Goal: Task Accomplishment & Management: Use online tool/utility

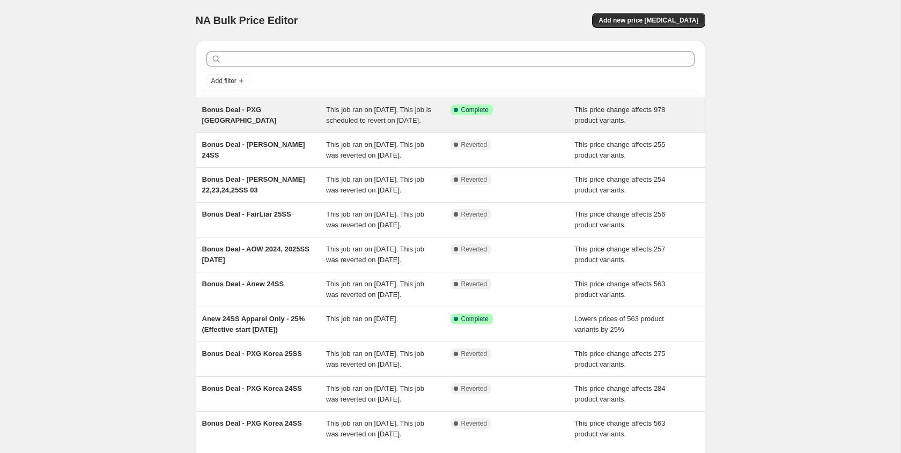
click at [287, 117] on div "Bonus Deal - PXG [GEOGRAPHIC_DATA]" at bounding box center [264, 115] width 124 height 21
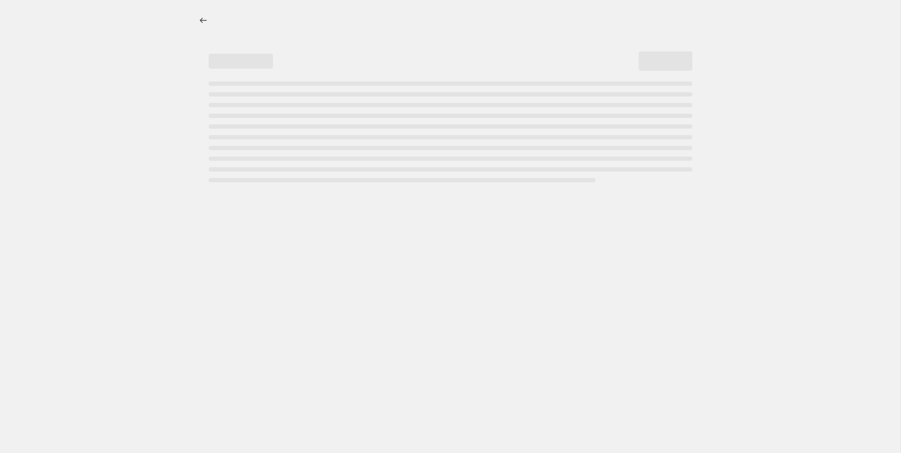
select select "ecap"
select select "no_change"
select select "collection"
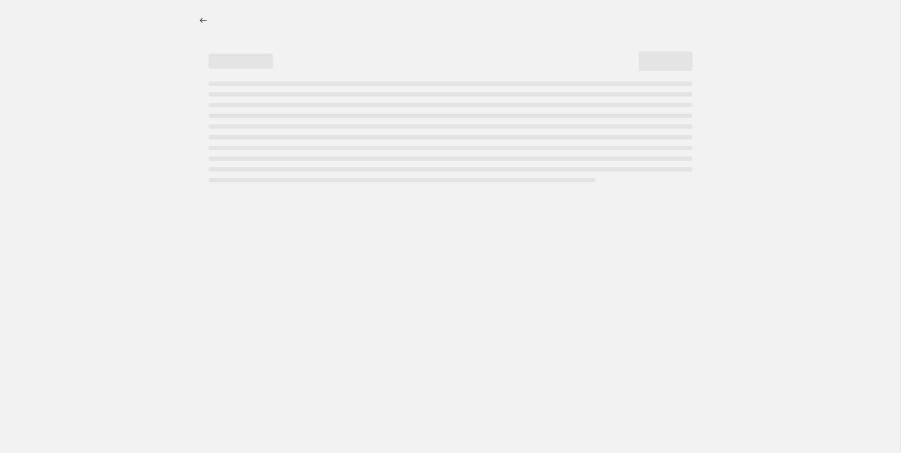
select select "collection"
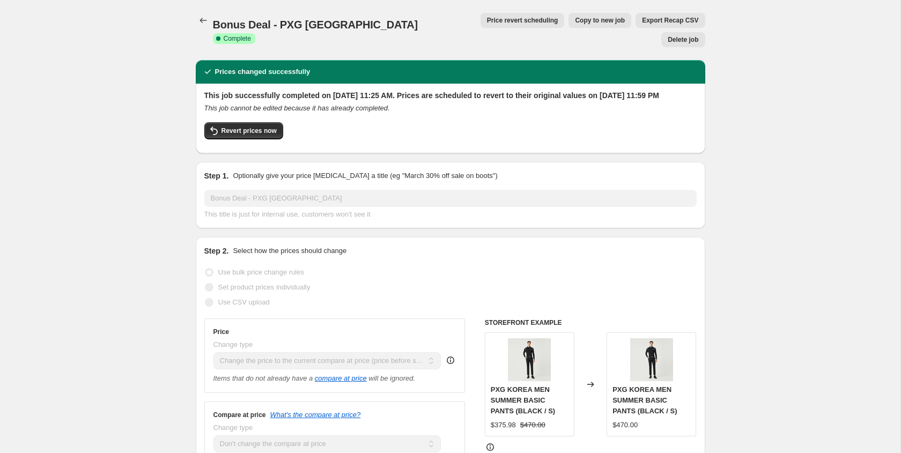
click at [575, 23] on span "Copy to new job" at bounding box center [600, 20] width 50 height 9
select select "ecap"
select select "no_change"
select select "collection"
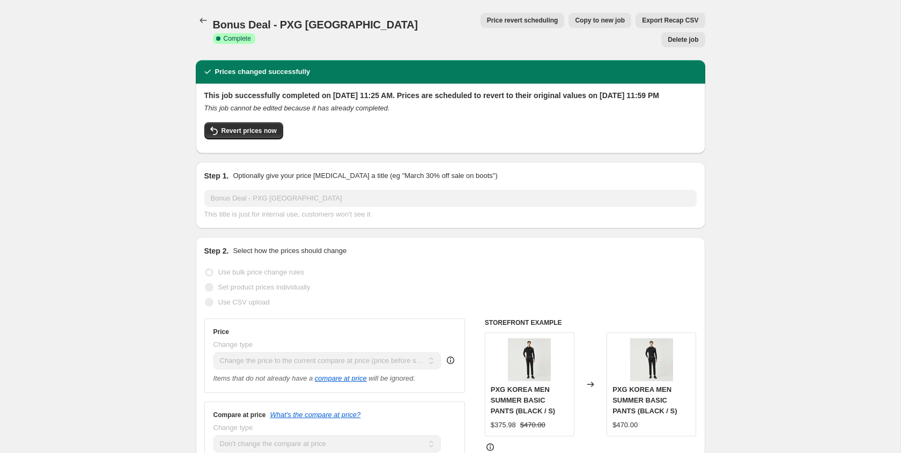
select select "collection"
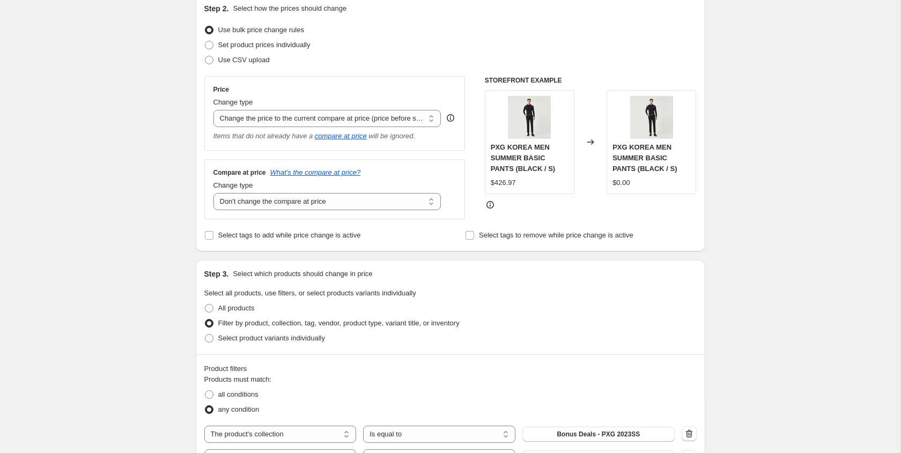
scroll to position [101, 0]
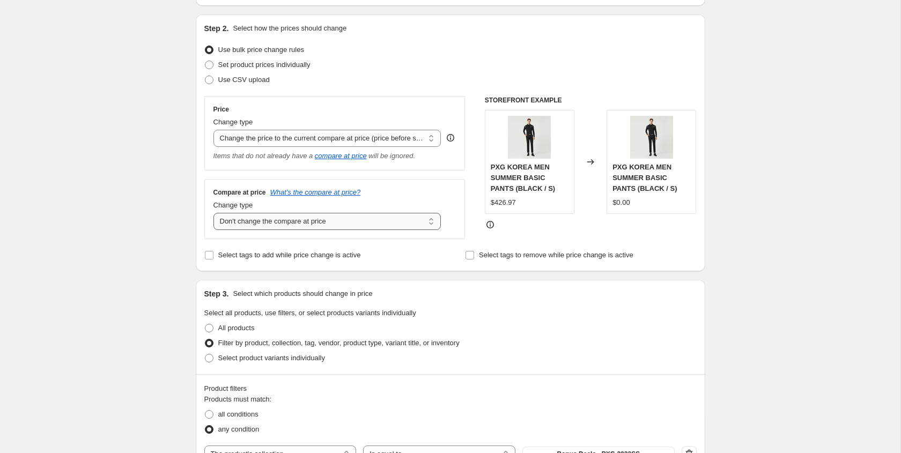
click at [405, 220] on select "Change the compare at price to the current price (sale) Change the compare at p…" at bounding box center [327, 221] width 228 height 17
select select "remove"
click at [213, 213] on select "Change the compare at price to the current price (sale) Change the compare at p…" at bounding box center [327, 221] width 228 height 17
click at [400, 135] on select "Change the price to a certain amount Change the price by a certain amount Chang…" at bounding box center [327, 138] width 228 height 17
click at [213, 130] on select "Change the price to a certain amount Change the price by a certain amount Chang…" at bounding box center [327, 138] width 228 height 17
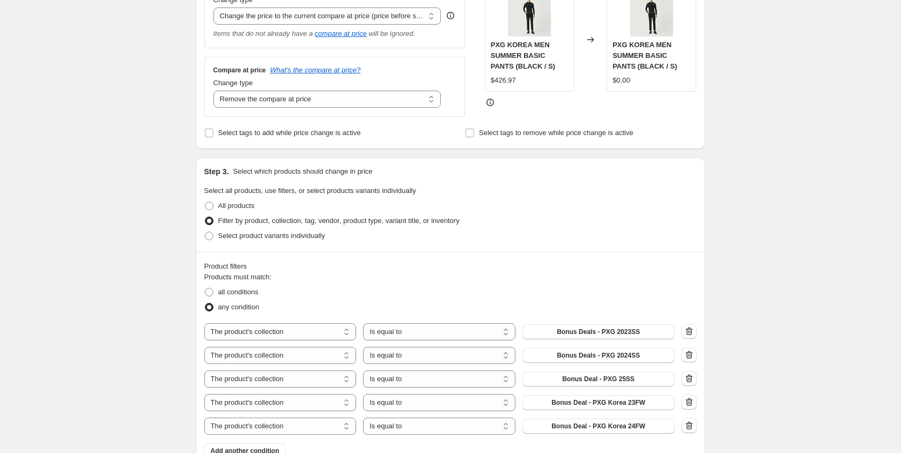
scroll to position [0, 0]
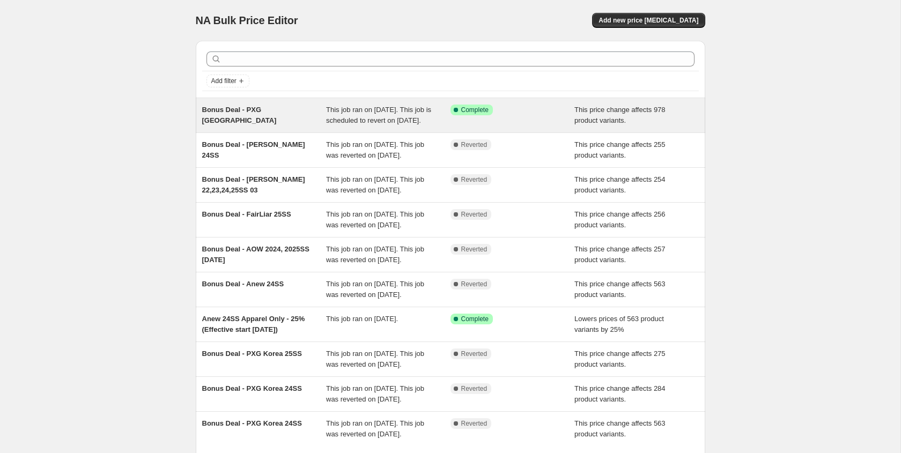
click at [270, 114] on div "Bonus Deal - PXG [GEOGRAPHIC_DATA]" at bounding box center [264, 115] width 124 height 21
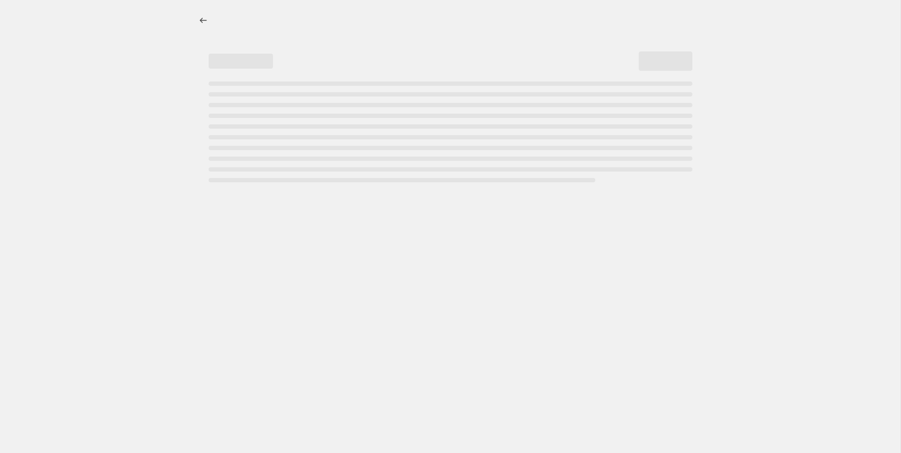
select select "ecap"
select select "no_change"
select select "collection"
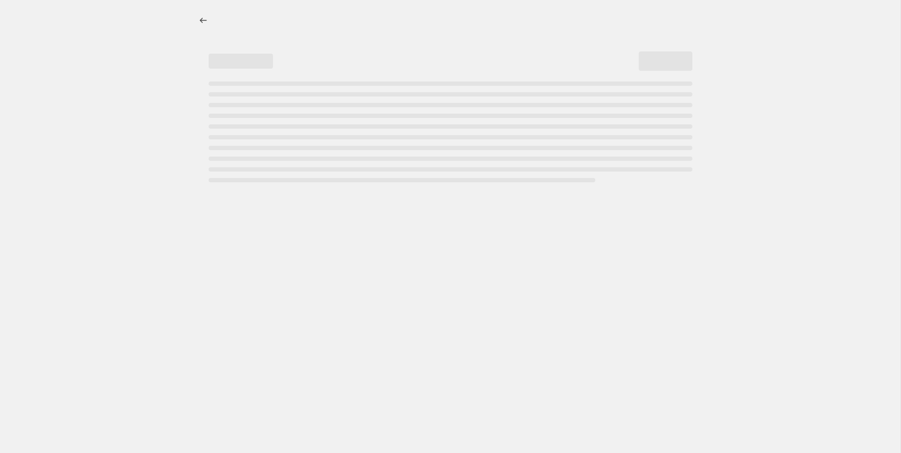
select select "collection"
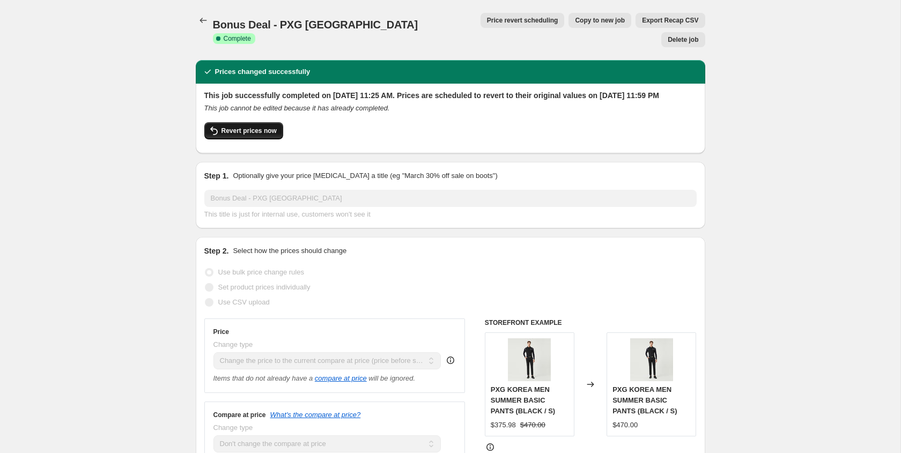
click at [256, 122] on button "Revert prices now" at bounding box center [243, 130] width 79 height 17
checkbox input "false"
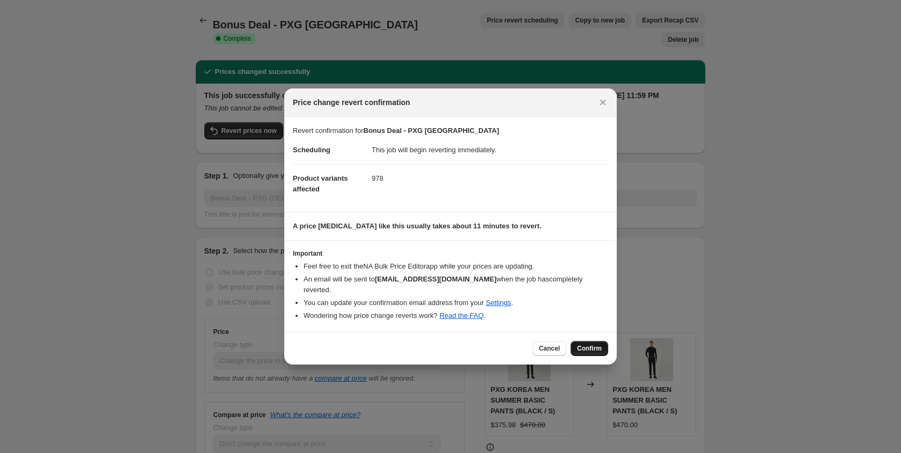
click at [582, 344] on span "Confirm" at bounding box center [589, 348] width 25 height 9
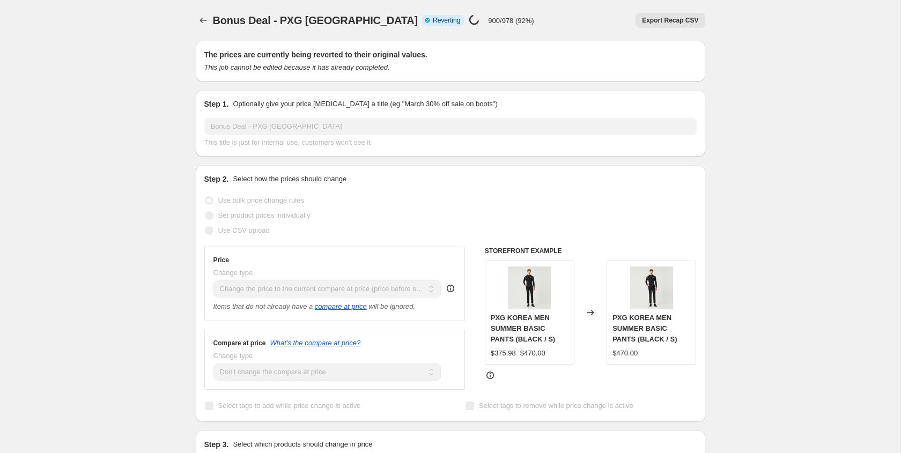
select select "ecap"
select select "no_change"
select select "collection"
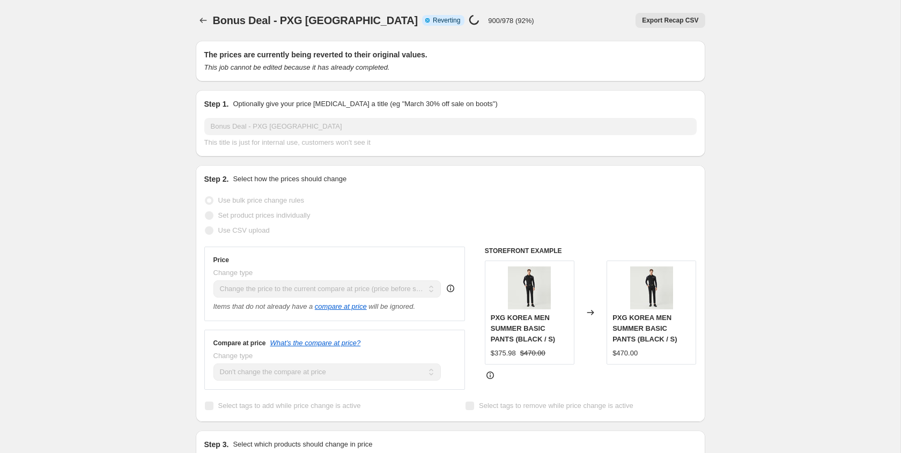
select select "collection"
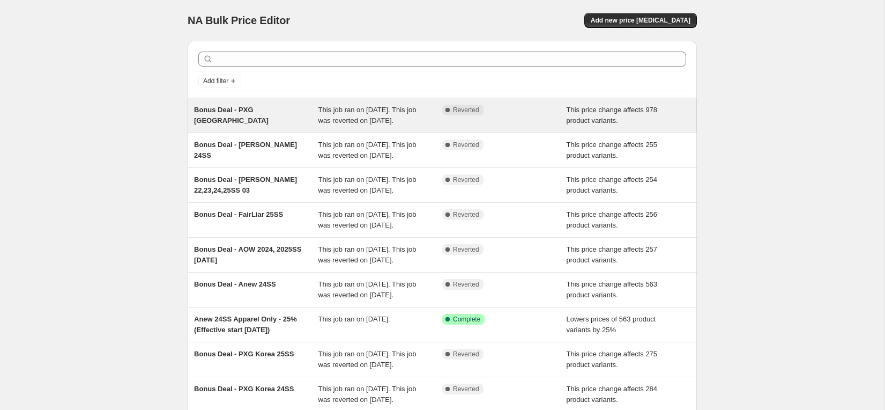
click at [399, 126] on div "This job ran on [DATE]. This job was reverted on [DATE]." at bounding box center [380, 115] width 124 height 21
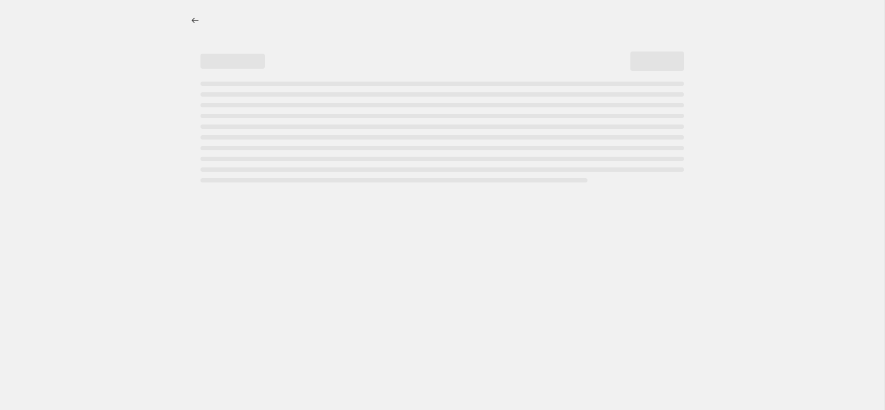
select select "ecap"
select select "no_change"
select select "collection"
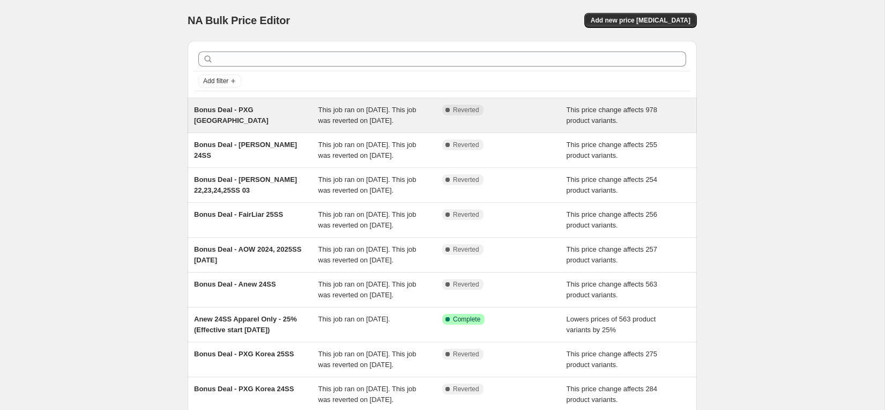
click at [254, 115] on div "Bonus Deal - PXG [GEOGRAPHIC_DATA]" at bounding box center [256, 115] width 124 height 21
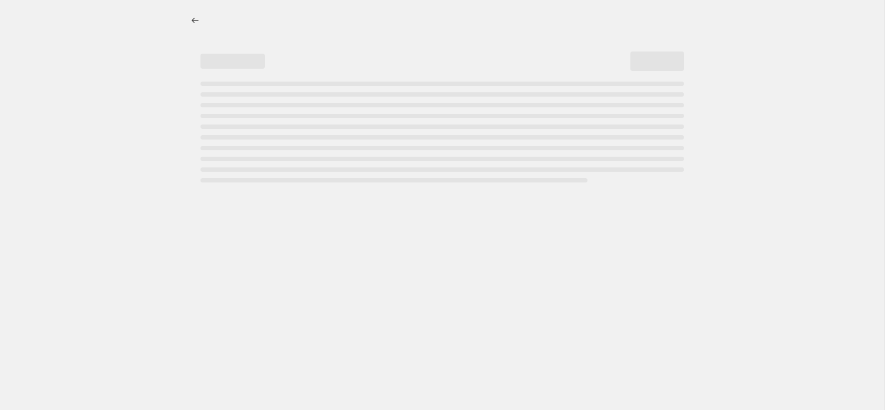
select select "ecap"
select select "no_change"
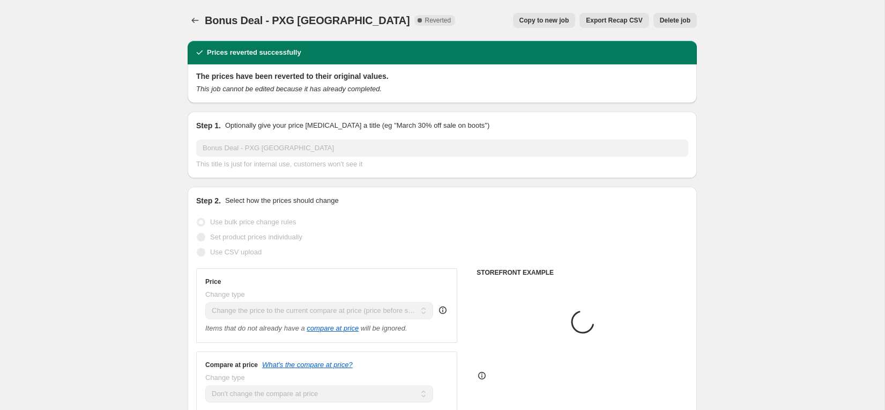
select select "collection"
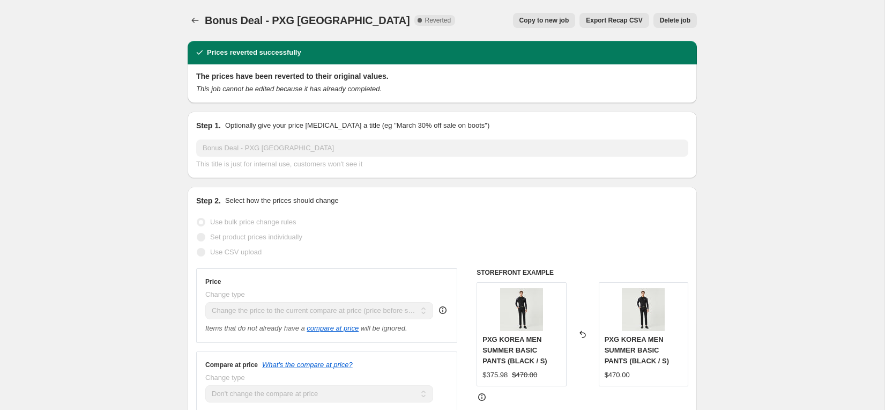
click at [541, 27] on button "Copy to new job" at bounding box center [544, 20] width 63 height 15
select select "ecap"
select select "no_change"
select select "collection"
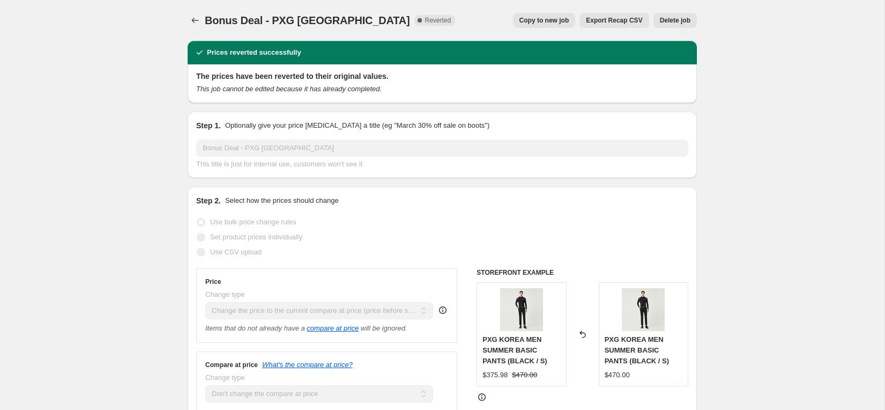
select select "collection"
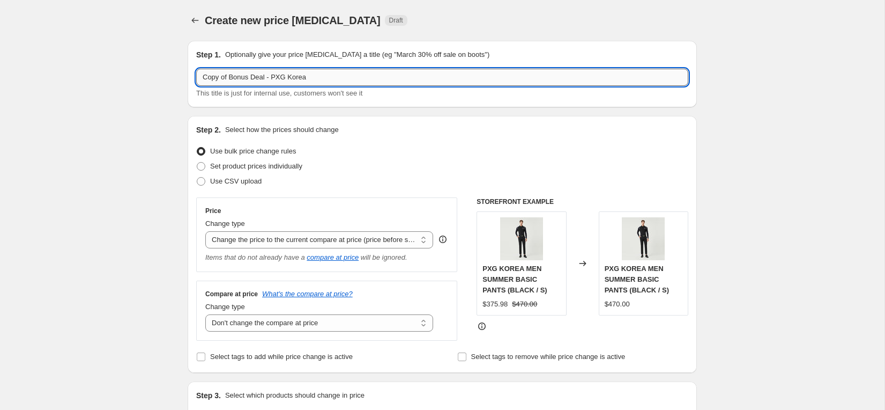
drag, startPoint x: 229, startPoint y: 78, endPoint x: 204, endPoint y: 73, distance: 25.6
click at [204, 73] on input "Copy of Bonus Deal - PXG Korea" at bounding box center [442, 77] width 492 height 17
click at [310, 79] on input "Bonus Deal - PXG [GEOGRAPHIC_DATA]" at bounding box center [442, 77] width 492 height 17
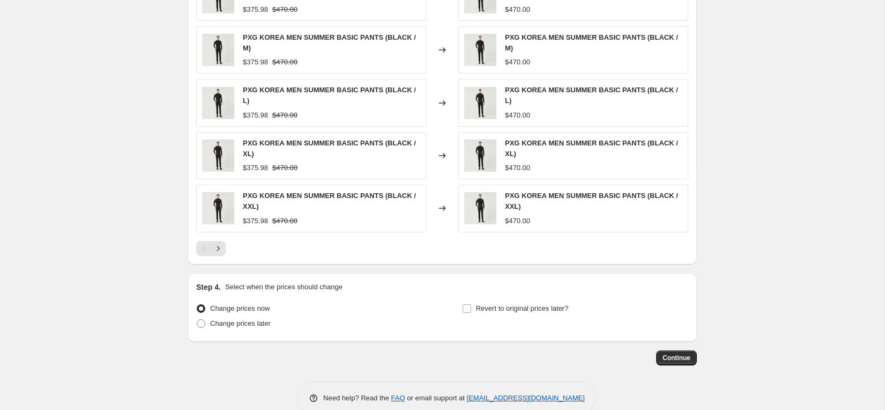
scroll to position [754, 0]
type input "Bonus Deal - PXG Korea 02"
click at [219, 247] on icon "Next" at bounding box center [218, 248] width 11 height 11
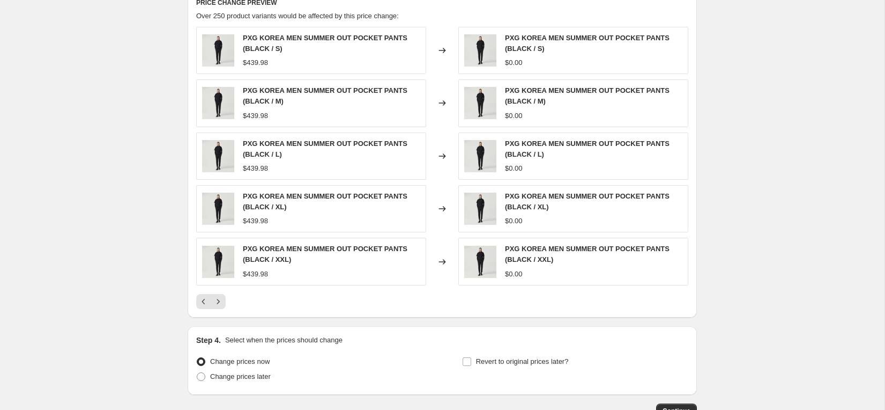
scroll to position [700, 0]
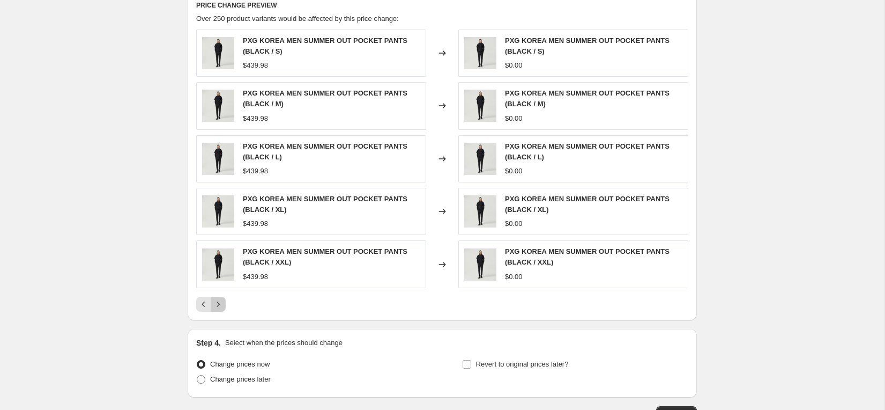
click at [219, 300] on icon "Next" at bounding box center [218, 304] width 11 height 11
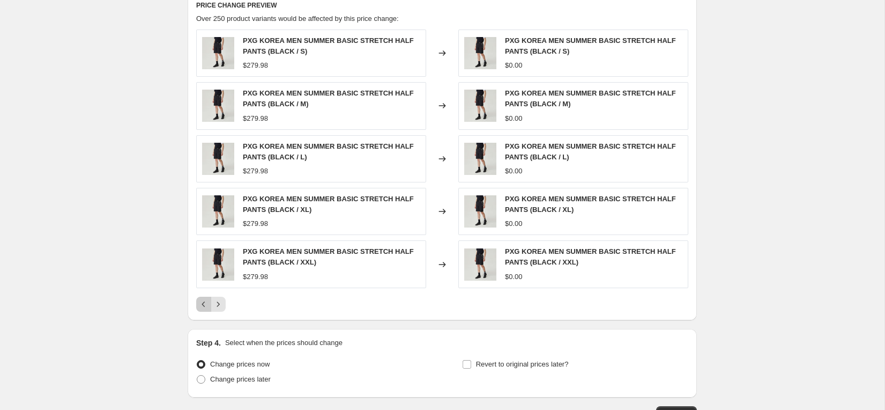
click at [198, 302] on icon "Previous" at bounding box center [203, 304] width 11 height 11
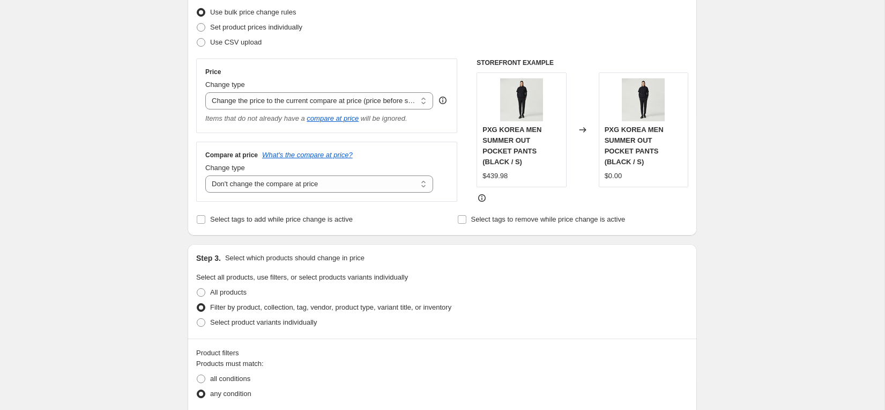
scroll to position [167, 0]
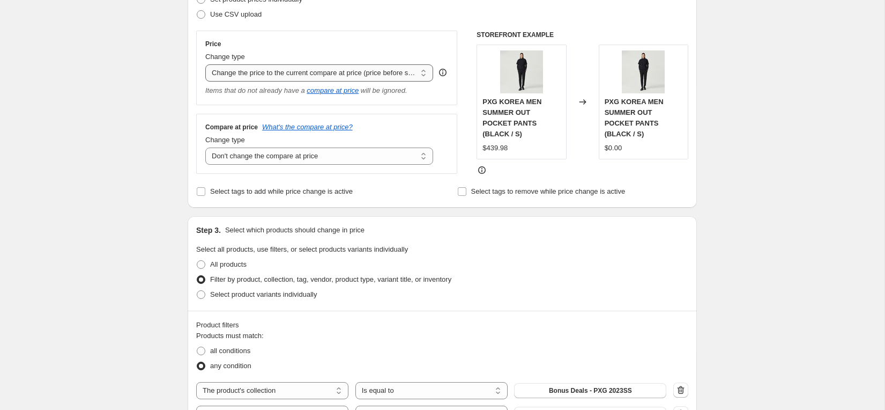
click at [372, 78] on select "Change the price to a certain amount Change the price by a certain amount Chang…" at bounding box center [319, 72] width 228 height 17
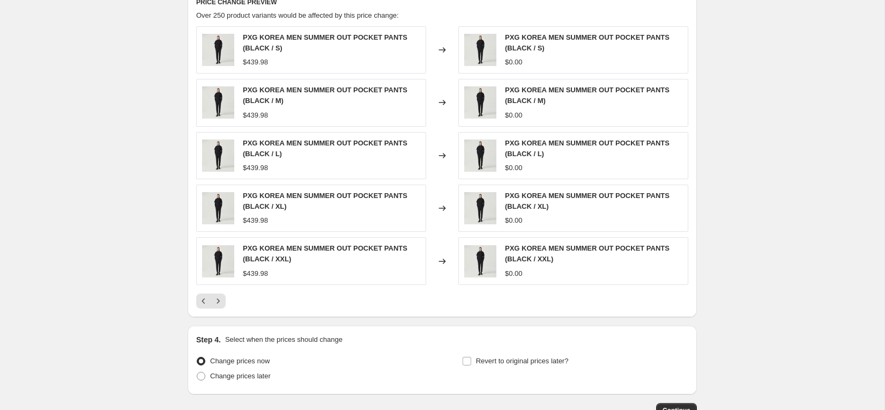
scroll to position [777, 0]
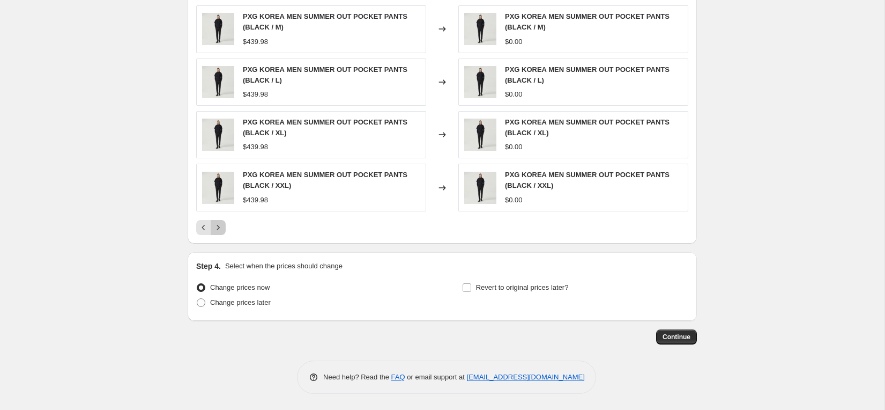
click at [221, 232] on icon "Next" at bounding box center [218, 227] width 11 height 11
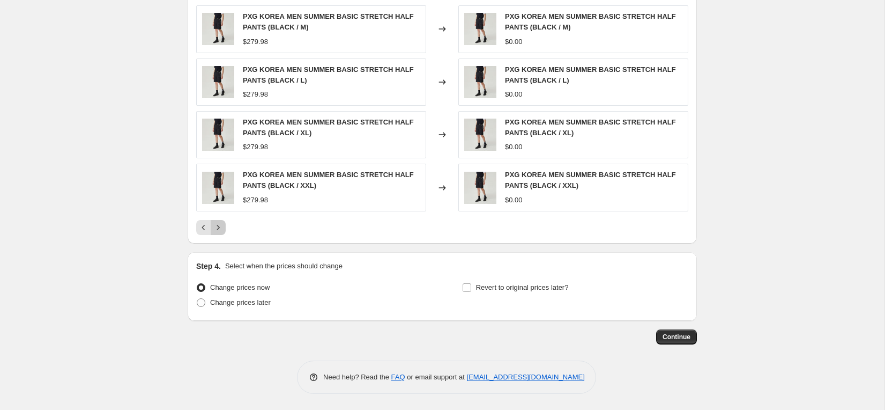
click at [221, 231] on icon "Next" at bounding box center [218, 227] width 11 height 11
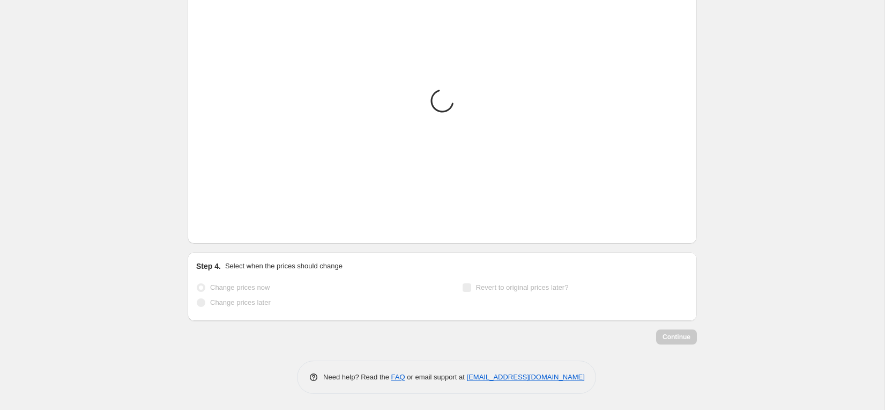
scroll to position [788, 0]
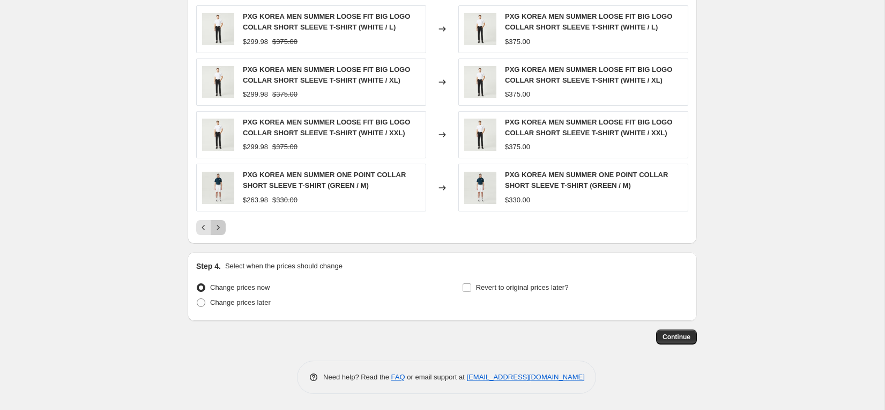
click at [221, 231] on icon "Next" at bounding box center [218, 227] width 11 height 11
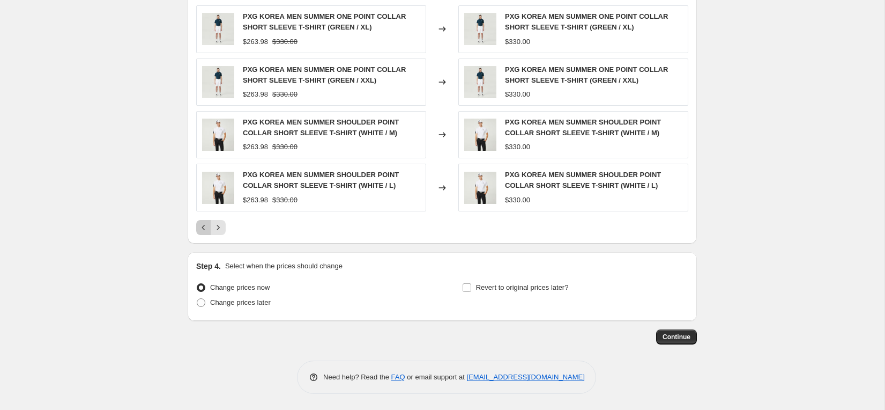
click at [203, 229] on icon "Previous" at bounding box center [203, 227] width 11 height 11
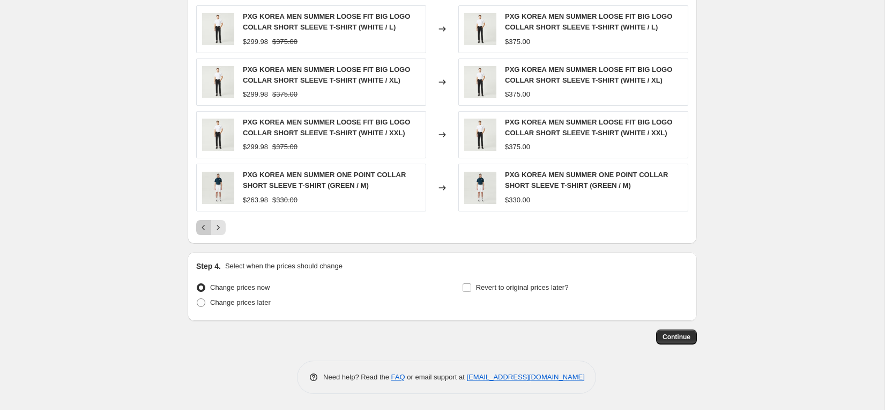
click at [203, 229] on icon "Previous" at bounding box center [203, 227] width 11 height 11
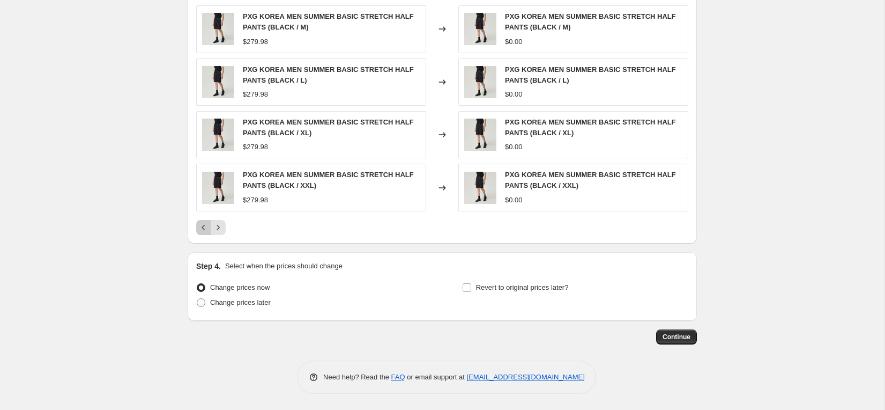
click at [203, 229] on icon "Previous" at bounding box center [203, 227] width 11 height 11
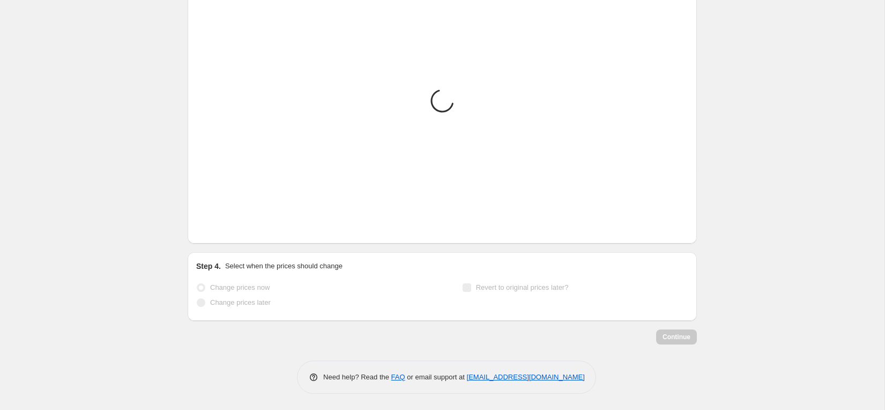
scroll to position [777, 0]
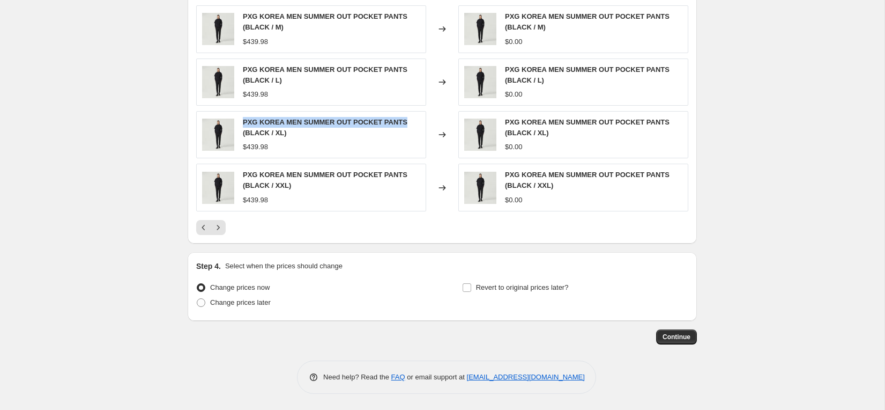
drag, startPoint x: 414, startPoint y: 122, endPoint x: 244, endPoint y: 126, distance: 170.0
click at [244, 126] on div "PXG KOREA MEN SUMMER OUT POCKET PANTS (BLACK / XL)" at bounding box center [331, 127] width 177 height 21
copy span "PXG KOREA MEN SUMMER OUT POCKET PANTS"
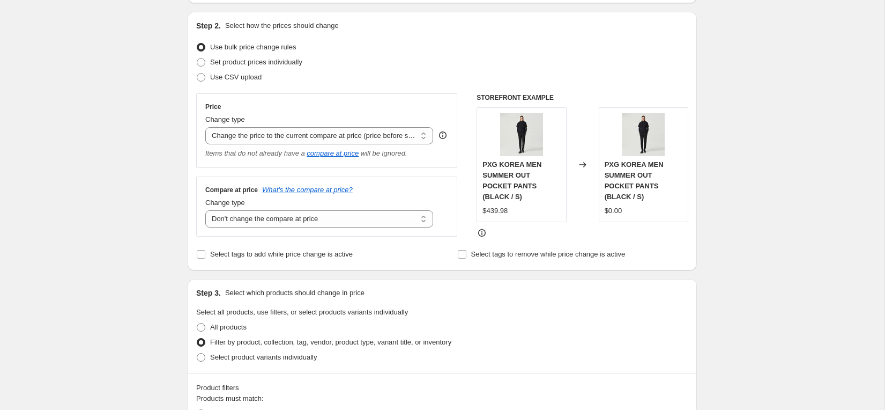
scroll to position [63, 0]
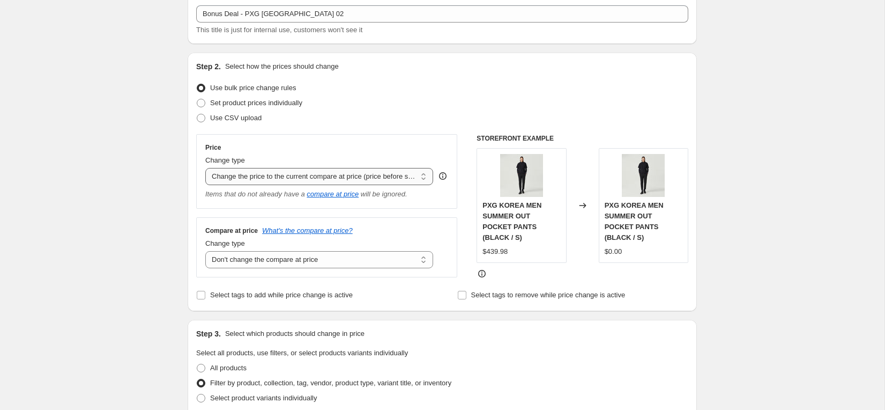
click at [315, 180] on select "Change the price to a certain amount Change the price by a certain amount Chang…" at bounding box center [319, 176] width 228 height 17
click at [205, 168] on select "Change the price to a certain amount Change the price by a certain amount Chang…" at bounding box center [319, 176] width 228 height 17
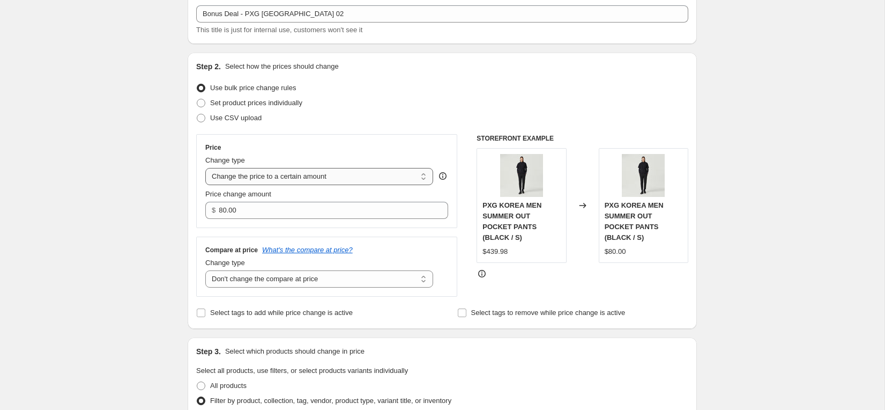
click at [314, 176] on select "Change the price to a certain amount Change the price by a certain amount Chang…" at bounding box center [319, 176] width 228 height 17
select select "by"
click at [205, 168] on select "Change the price to a certain amount Change the price by a certain amount Chang…" at bounding box center [319, 176] width 228 height 17
type input "-10.00"
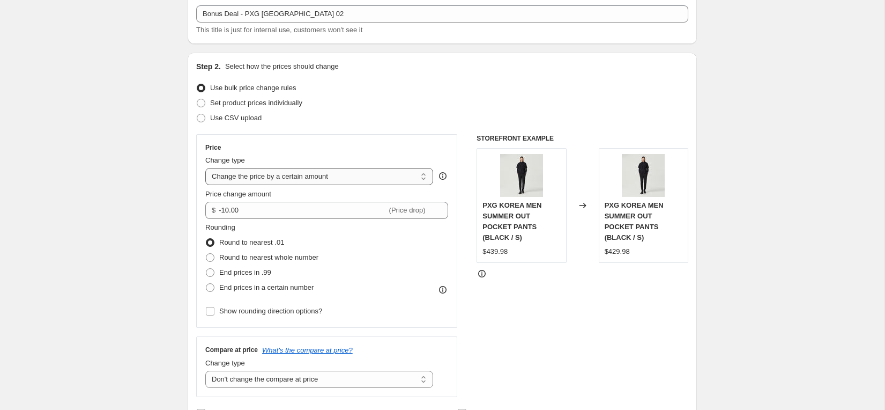
click at [315, 177] on select "Change the price to a certain amount Change the price by a certain amount Chang…" at bounding box center [319, 176] width 228 height 17
select select "percentage"
click at [205, 168] on select "Change the price to a certain amount Change the price by a certain amount Chang…" at bounding box center [319, 176] width 228 height 17
type input "-15"
click at [332, 176] on select "Change the price to a certain amount Change the price by a certain amount Chang…" at bounding box center [319, 176] width 228 height 17
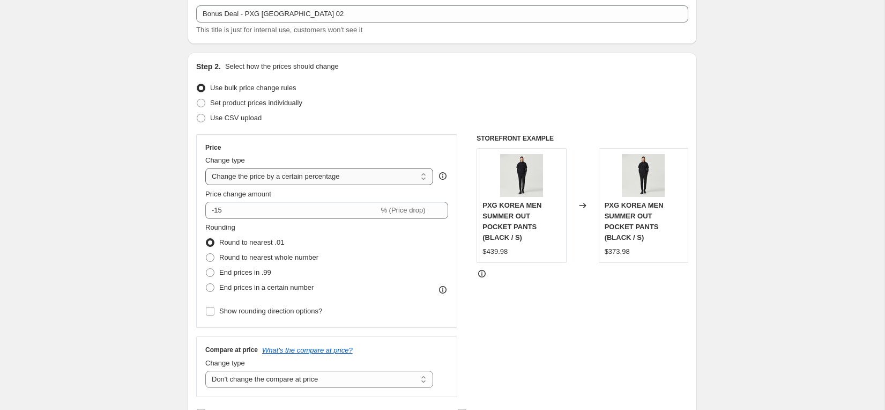
click at [205, 168] on select "Change the price to a certain amount Change the price by a certain amount Chang…" at bounding box center [319, 176] width 228 height 17
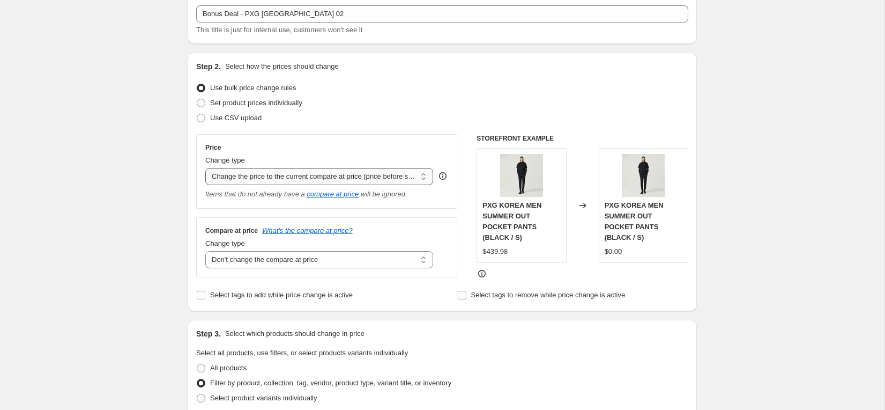
click at [336, 176] on select "Change the price to a certain amount Change the price by a certain amount Chang…" at bounding box center [319, 176] width 228 height 17
click at [205, 168] on select "Change the price to a certain amount Change the price by a certain amount Chang…" at bounding box center [319, 176] width 228 height 17
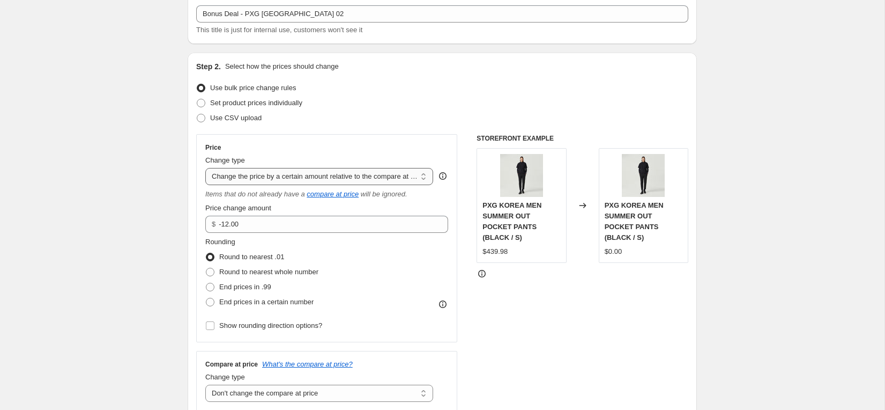
click at [335, 176] on select "Change the price to a certain amount Change the price by a certain amount Chang…" at bounding box center [319, 176] width 228 height 17
select select "pcap"
click at [205, 168] on select "Change the price to a certain amount Change the price by a certain amount Chang…" at bounding box center [319, 176] width 228 height 17
type input "-20"
click at [334, 179] on select "Change the price to a certain amount Change the price by a certain amount Chang…" at bounding box center [319, 176] width 228 height 17
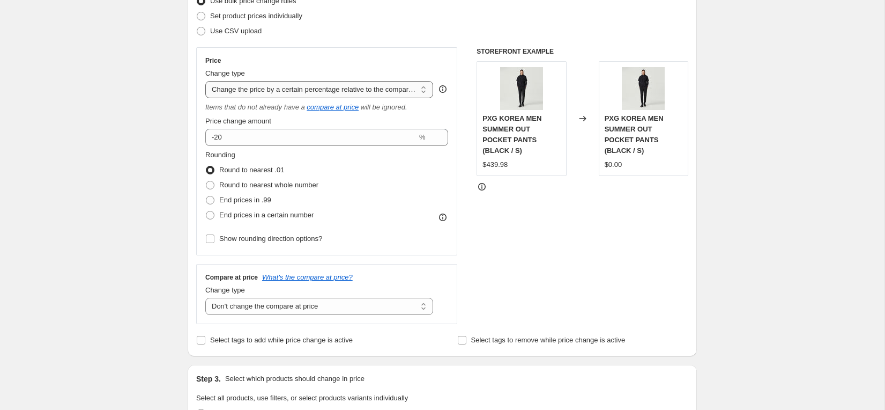
scroll to position [123, 0]
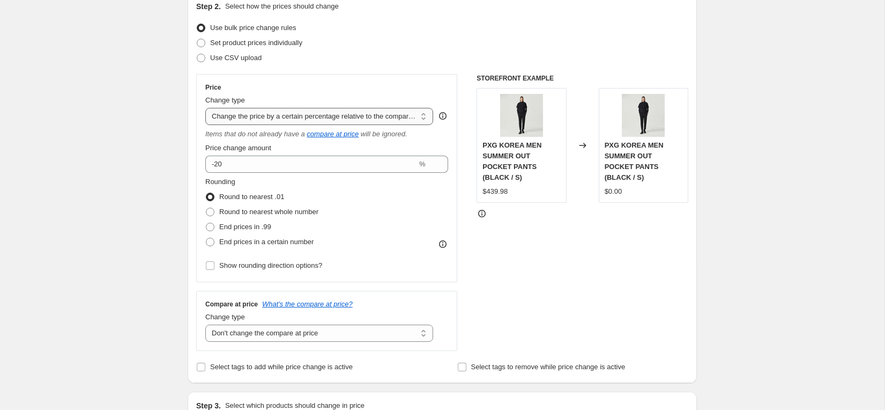
click at [332, 117] on select "Change the price to a certain amount Change the price by a certain amount Chang…" at bounding box center [319, 116] width 228 height 17
select select "no_change"
click at [205, 108] on select "Change the price to a certain amount Change the price by a certain amount Chang…" at bounding box center [319, 116] width 228 height 17
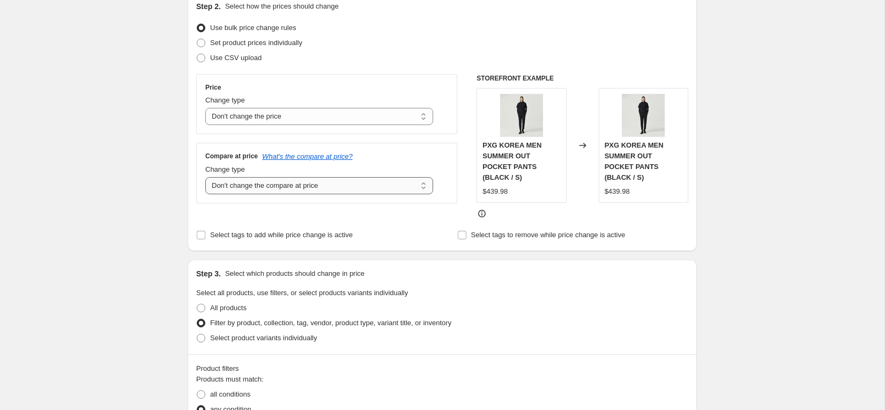
click at [325, 187] on select "Change the compare at price to the current price (sale) Change the compare at p…" at bounding box center [319, 185] width 228 height 17
click at [327, 187] on select "Change the compare at price to the current price (sale) Change the compare at p…" at bounding box center [319, 185] width 228 height 17
select select "ep"
click at [205, 177] on select "Change the compare at price to the current price (sale) Change the compare at p…" at bounding box center [319, 185] width 228 height 17
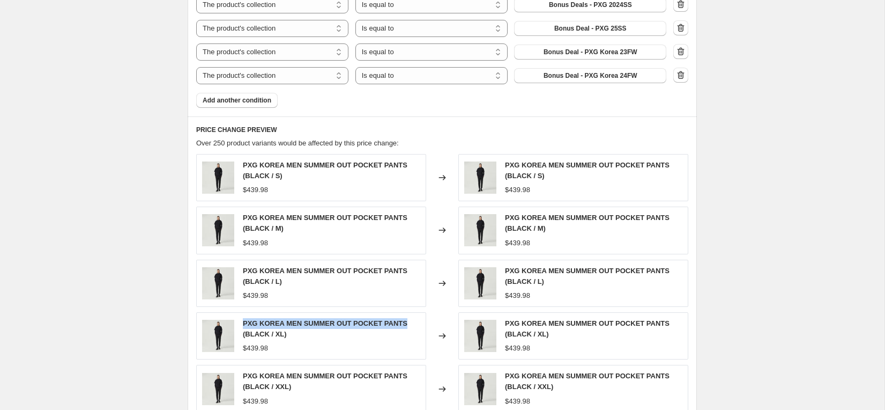
scroll to position [471, 0]
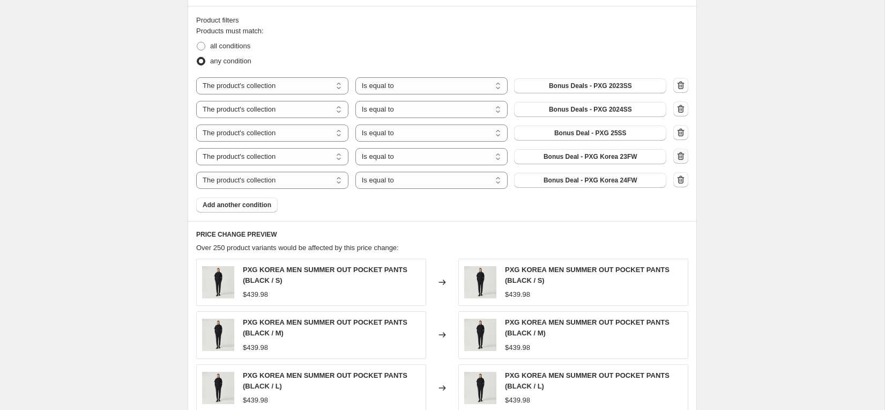
click at [681, 157] on icon "button" at bounding box center [681, 156] width 1 height 3
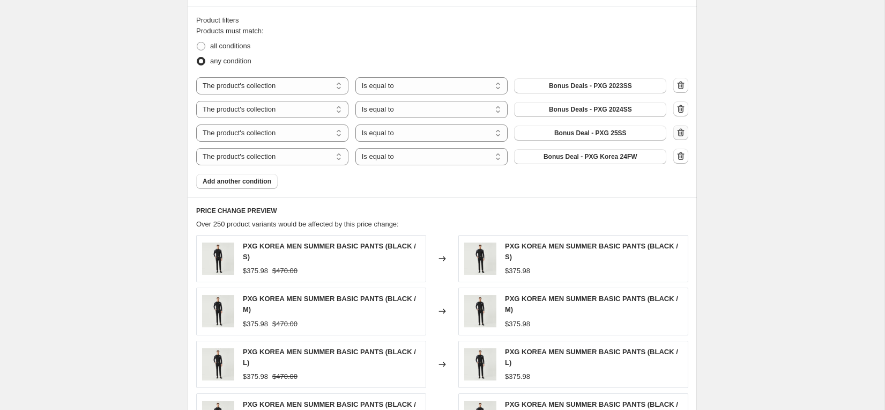
click at [683, 135] on icon "button" at bounding box center [681, 133] width 7 height 8
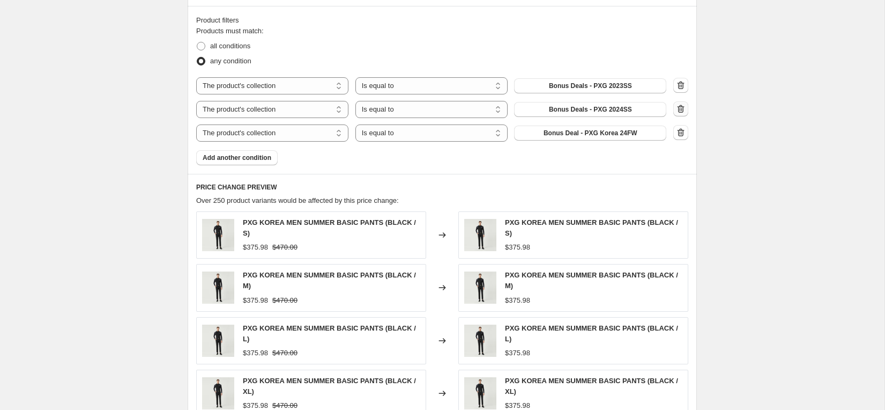
click at [681, 108] on icon "button" at bounding box center [681, 108] width 11 height 11
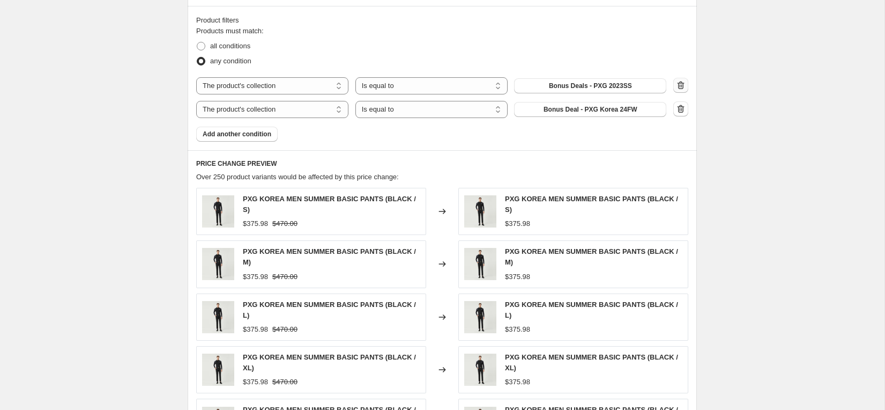
click at [681, 84] on icon "button" at bounding box center [681, 85] width 11 height 11
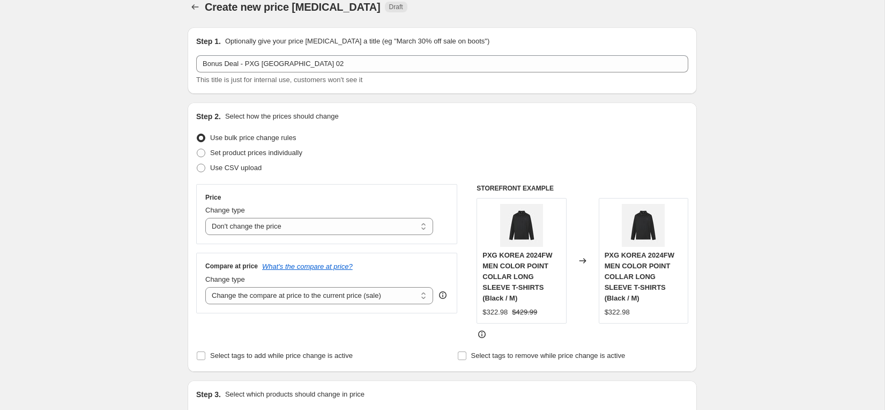
scroll to position [0, 0]
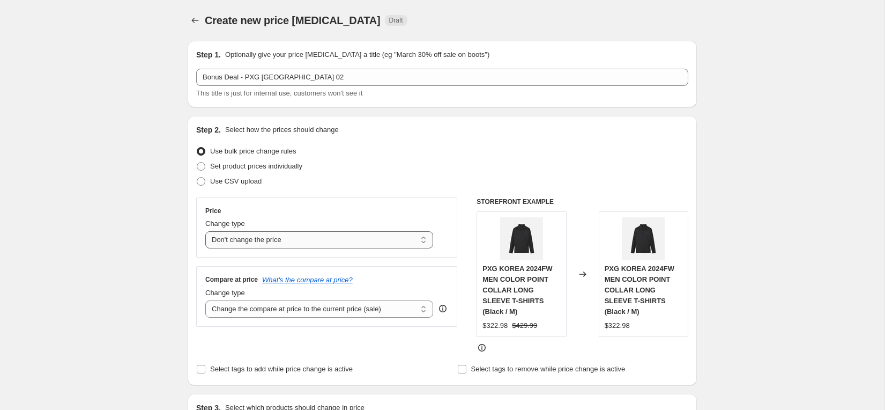
click at [395, 241] on select "Change the price to a certain amount Change the price by a certain amount Chang…" at bounding box center [319, 239] width 228 height 17
select select "ecap"
click at [205, 231] on select "Change the price to a certain amount Change the price by a certain amount Chang…" at bounding box center [319, 239] width 228 height 17
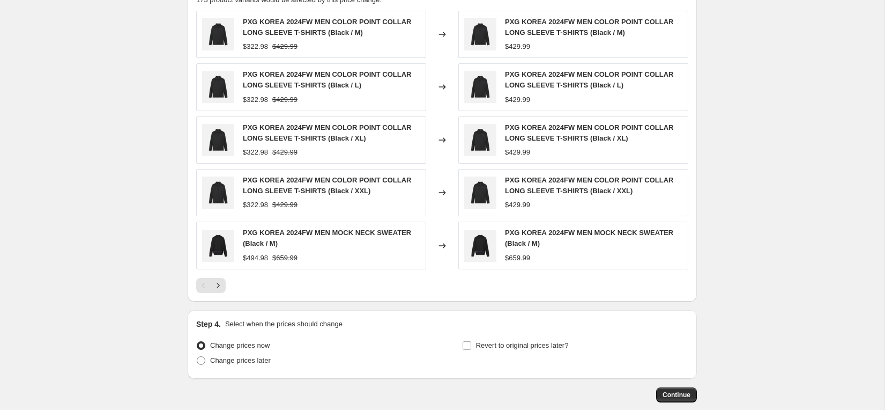
scroll to position [640, 0]
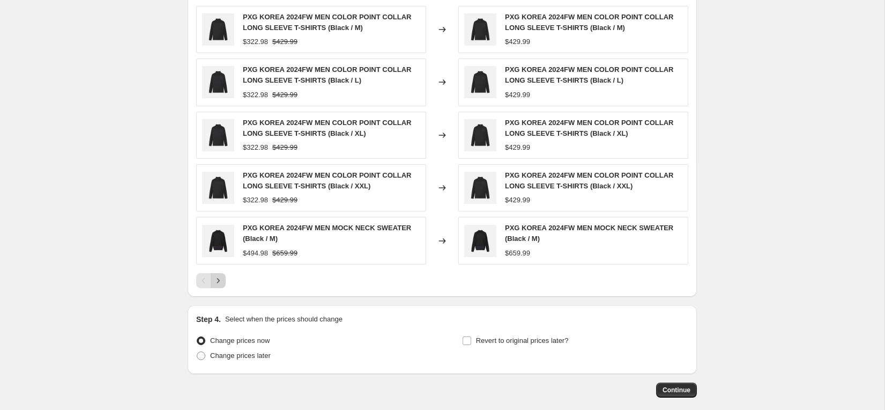
click at [219, 282] on icon "Next" at bounding box center [218, 280] width 11 height 11
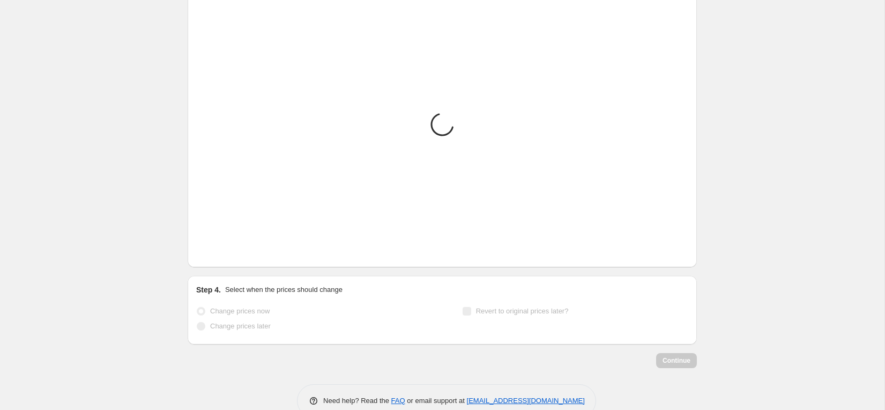
scroll to position [628, 0]
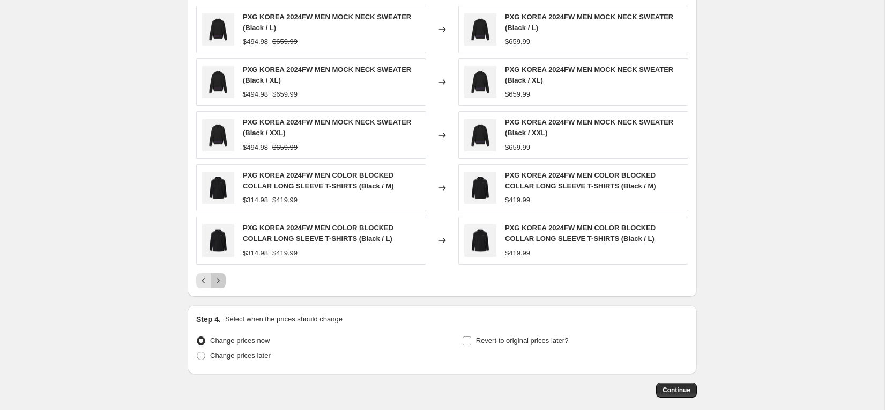
click at [219, 282] on icon "Next" at bounding box center [218, 280] width 11 height 11
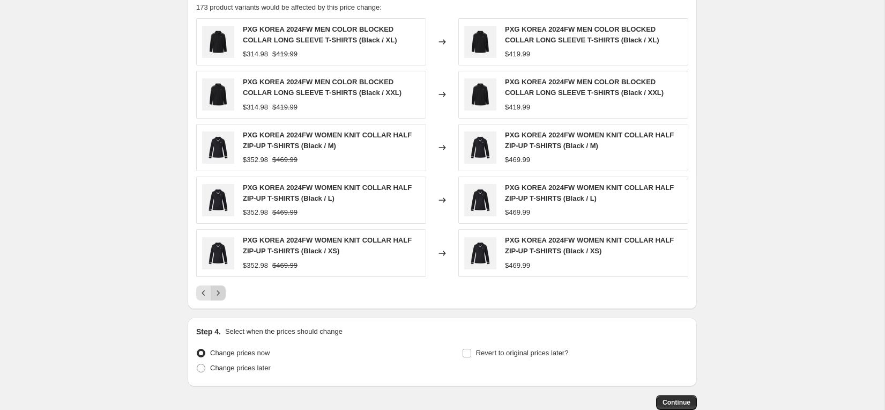
scroll to position [640, 0]
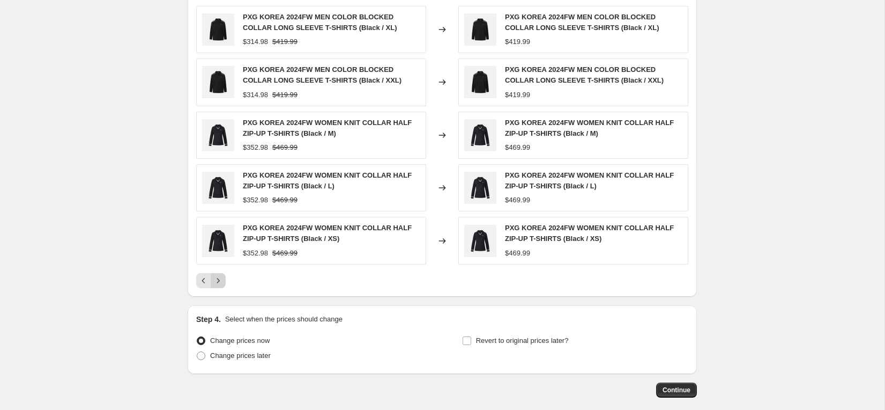
click at [219, 282] on icon "Next" at bounding box center [218, 280] width 11 height 11
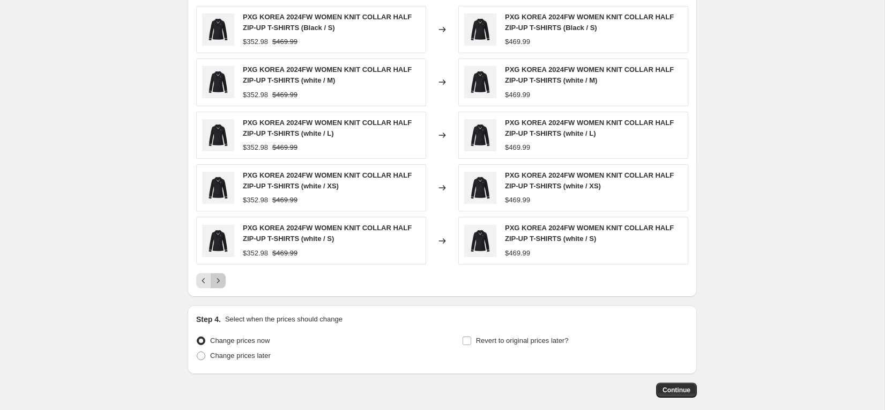
click at [219, 282] on icon "Next" at bounding box center [218, 280] width 11 height 11
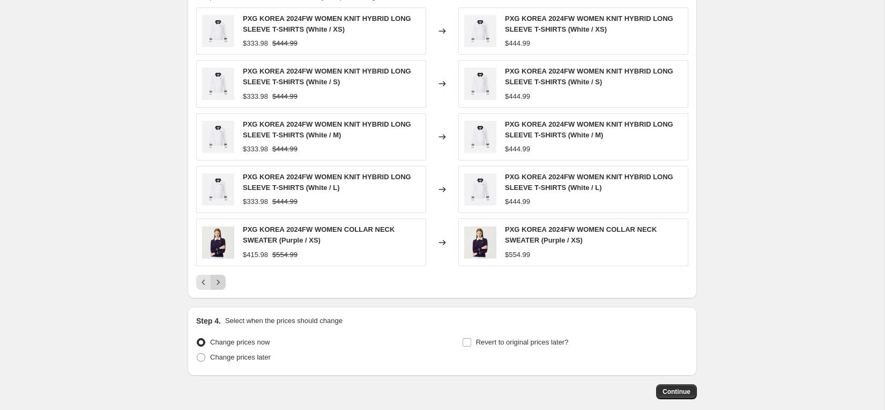
scroll to position [629, 0]
click at [219, 282] on icon "Next" at bounding box center [218, 280] width 11 height 11
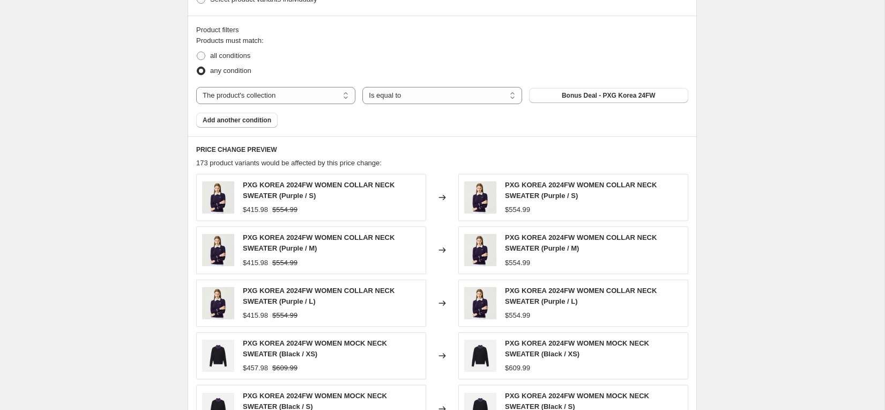
scroll to position [503, 0]
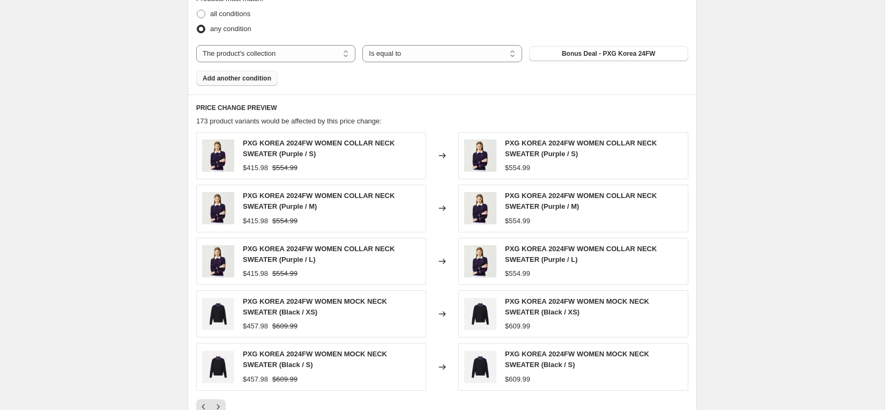
click at [249, 80] on span "Add another condition" at bounding box center [237, 78] width 69 height 9
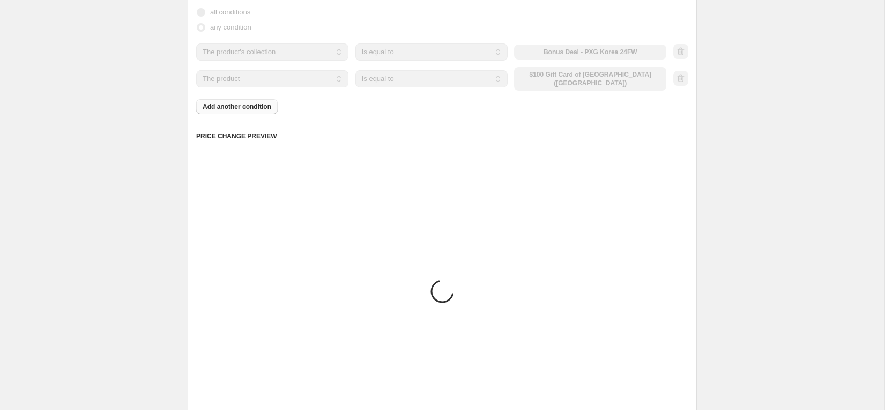
scroll to position [502, 0]
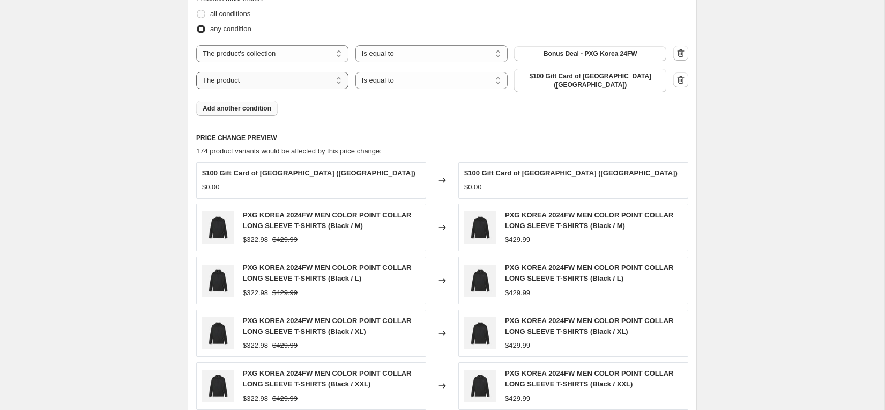
click at [294, 82] on select "The product The product's collection The product's tag The product's vendor The…" at bounding box center [272, 80] width 152 height 17
select select "collection"
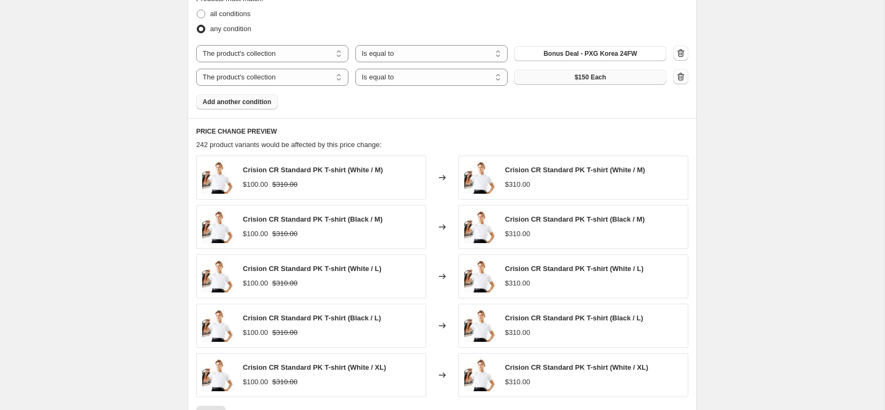
click at [581, 79] on span "$150 Each" at bounding box center [591, 77] width 32 height 9
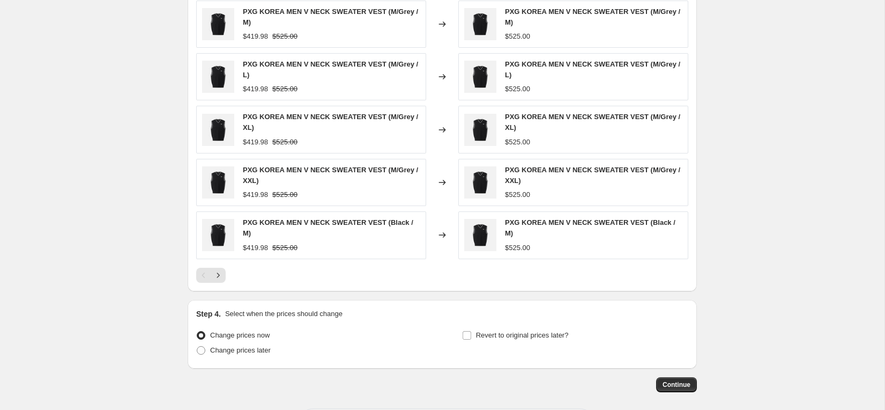
scroll to position [705, 0]
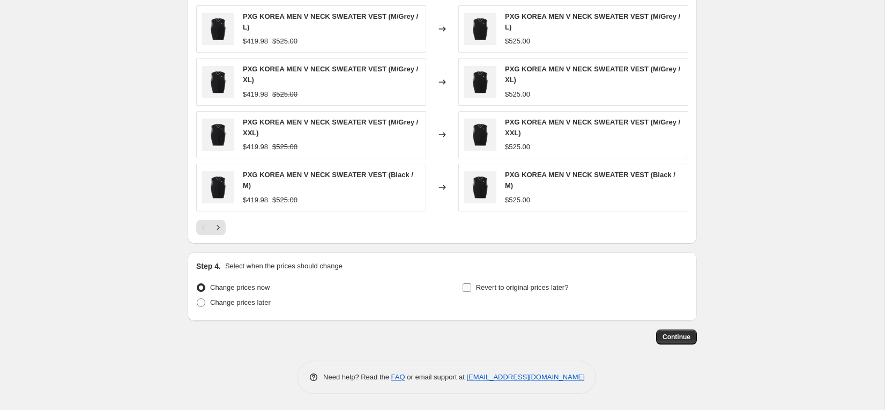
click at [471, 288] on span at bounding box center [467, 288] width 10 height 10
click at [471, 288] on input "Revert to original prices later?" at bounding box center [467, 287] width 9 height 9
checkbox input "true"
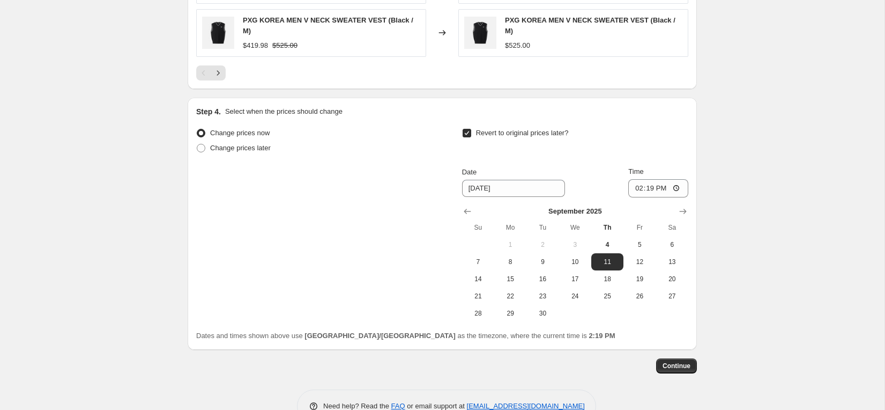
scroll to position [872, 0]
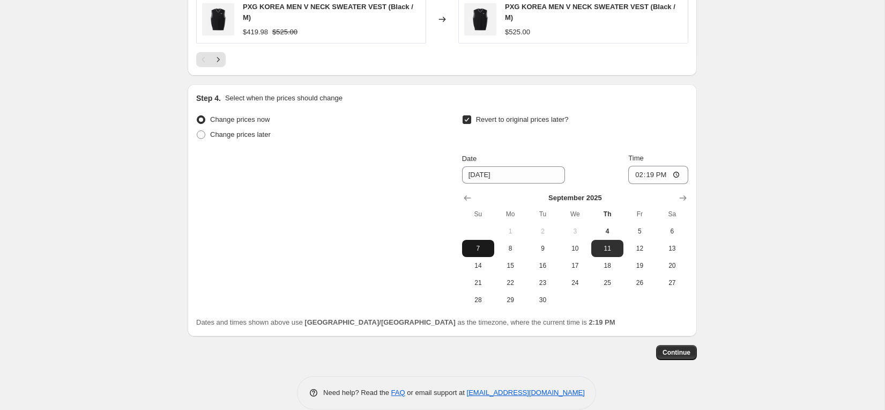
click at [484, 242] on button "7" at bounding box center [478, 248] width 32 height 17
type input "[DATE]"
click at [681, 175] on input "14:19" at bounding box center [658, 175] width 60 height 18
type input "23:59"
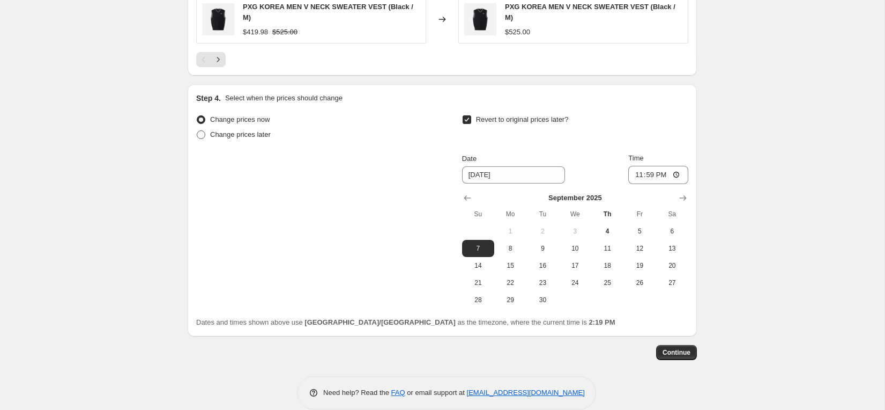
click at [244, 135] on span "Change prices later" at bounding box center [240, 134] width 61 height 8
click at [197, 131] on input "Change prices later" at bounding box center [197, 130] width 1 height 1
radio input "true"
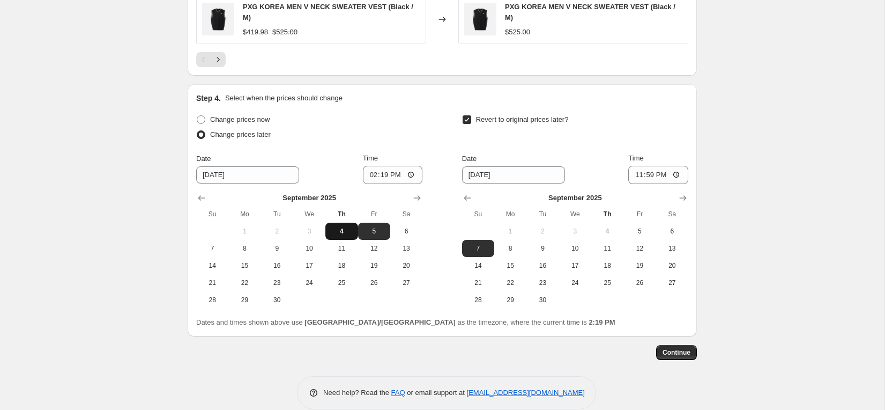
click at [337, 232] on span "4" at bounding box center [342, 231] width 24 height 9
type input "9/4/2025"
click at [411, 177] on input "14:19" at bounding box center [393, 175] width 60 height 18
click at [261, 118] on span "Change prices now" at bounding box center [240, 119] width 60 height 8
click at [197, 116] on input "Change prices now" at bounding box center [197, 115] width 1 height 1
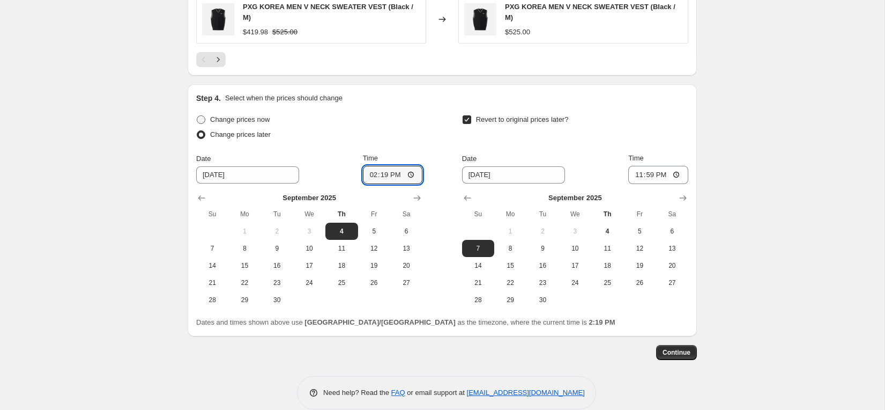
radio input "true"
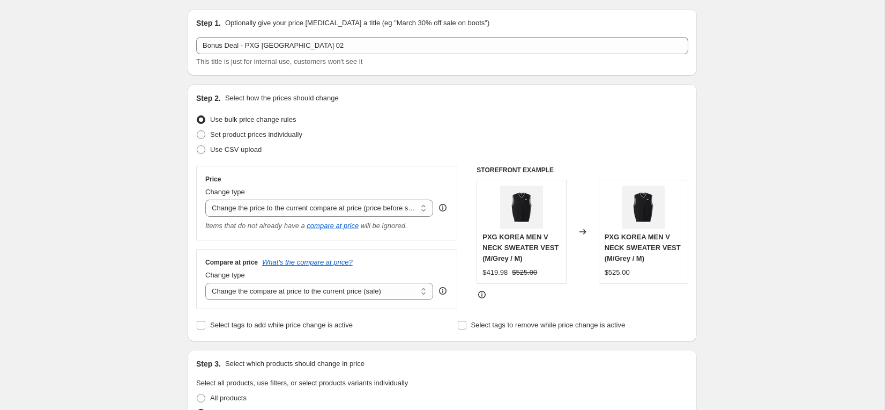
scroll to position [0, 0]
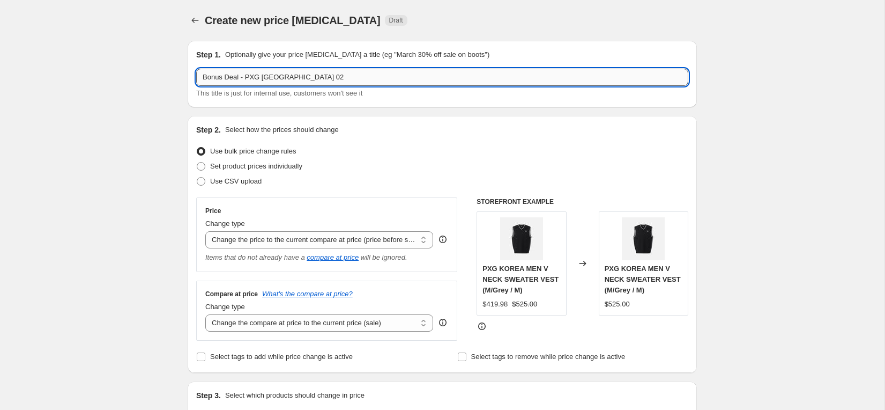
click at [312, 78] on input "Bonus Deal - PXG Korea 02" at bounding box center [442, 77] width 492 height 17
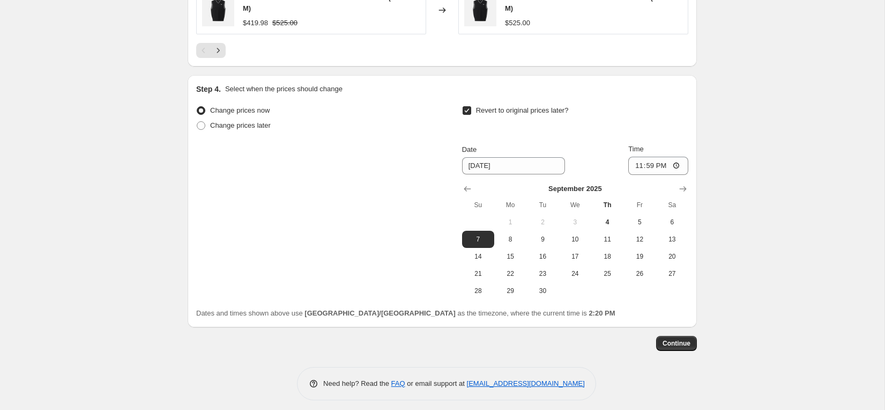
scroll to position [888, 0]
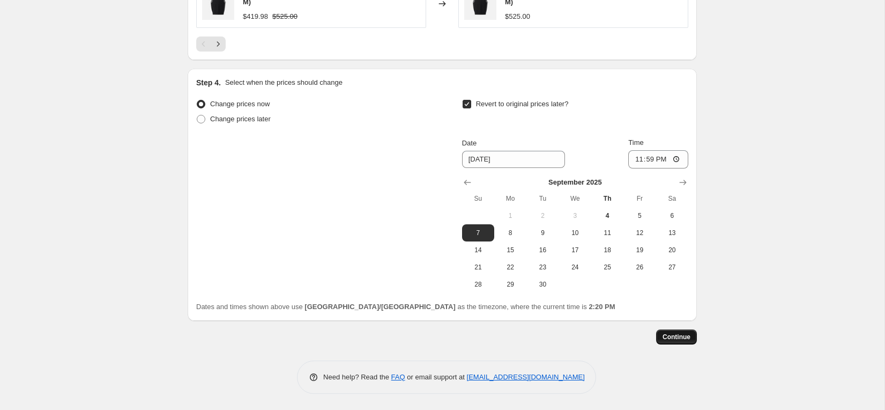
type input "Bonus Deal - PXG Korea 23,24FW"
click at [681, 339] on span "Continue" at bounding box center [677, 336] width 28 height 9
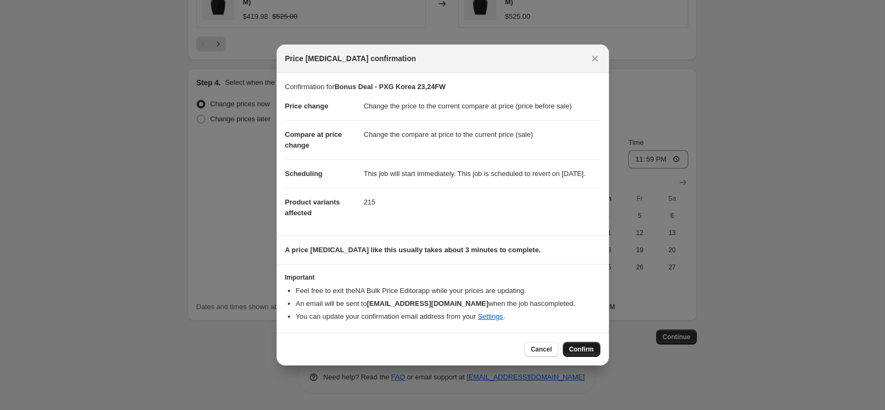
click at [582, 353] on span "Confirm" at bounding box center [581, 349] width 25 height 9
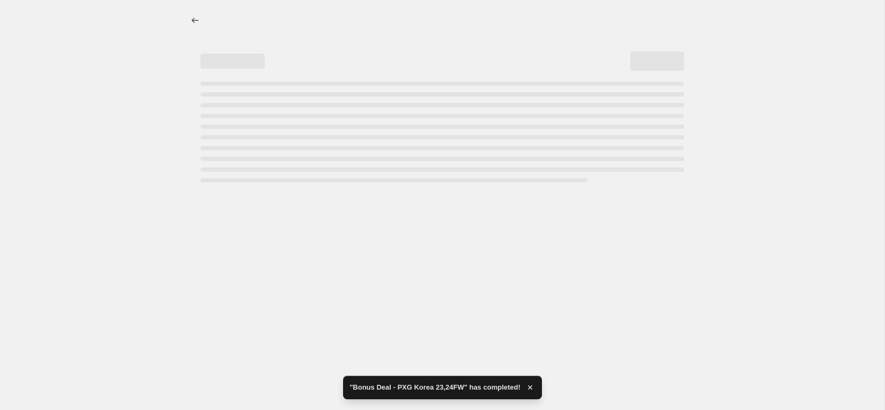
select select "ecap"
select select "collection"
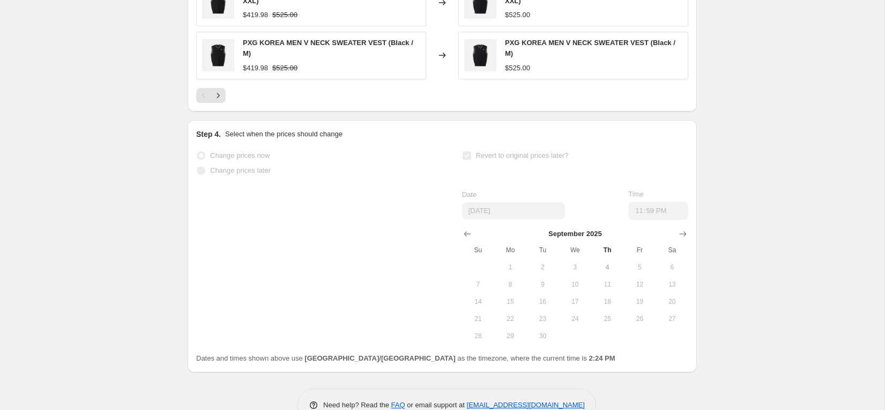
scroll to position [977, 0]
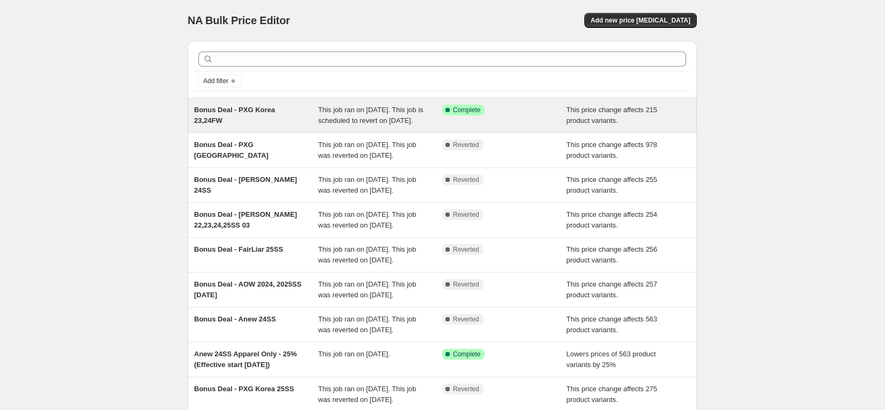
click at [257, 111] on span "Bonus Deal - PXG Korea 23,24FW" at bounding box center [234, 115] width 81 height 19
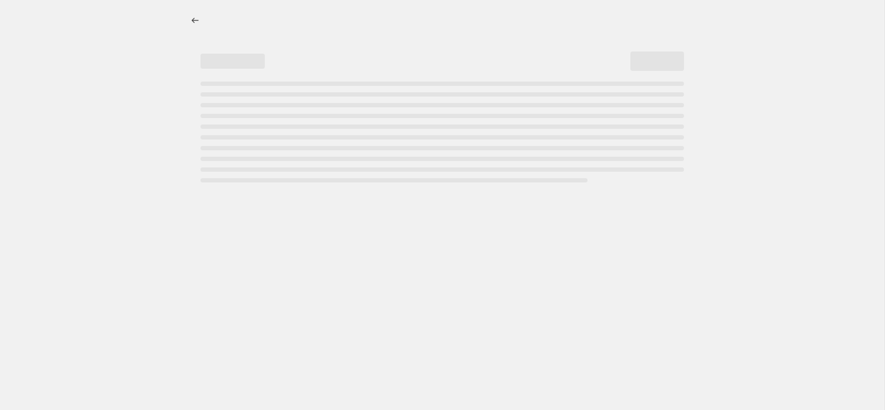
select select "ecap"
select select "collection"
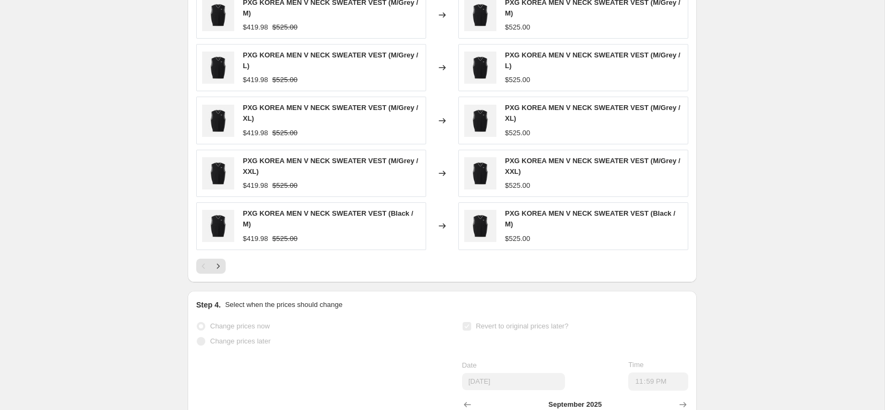
scroll to position [784, 0]
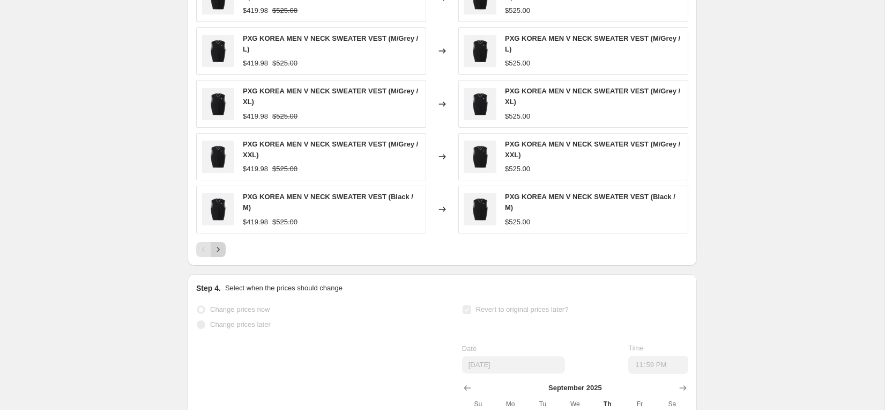
click at [221, 255] on icon "Next" at bounding box center [218, 249] width 11 height 11
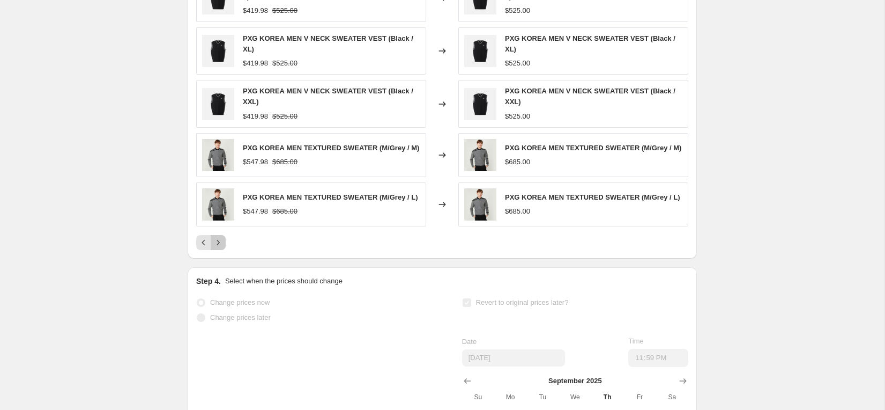
click at [221, 248] on icon "Next" at bounding box center [218, 242] width 11 height 11
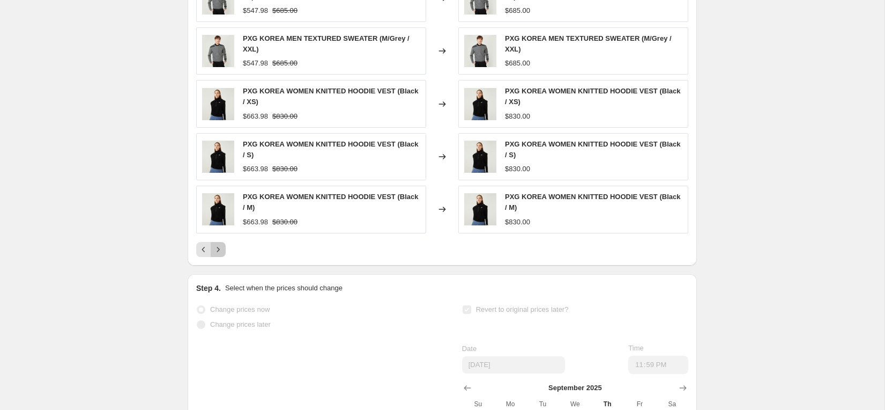
click at [221, 255] on icon "Next" at bounding box center [218, 249] width 11 height 11
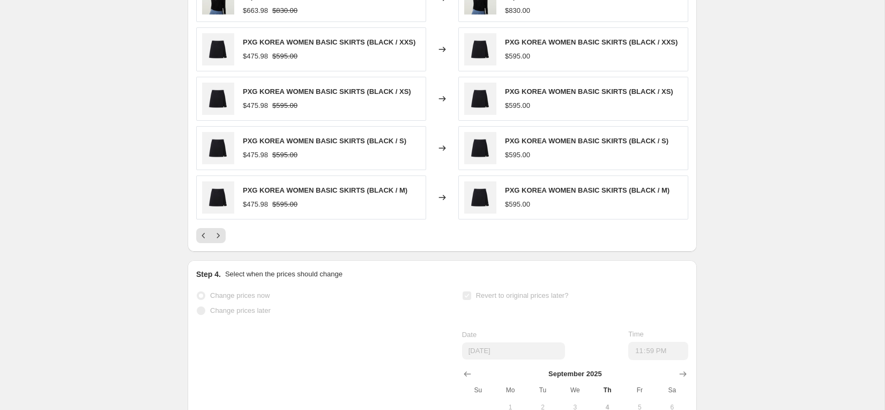
click at [221, 251] on div "PRICE CHANGE RECAP 215 product variants were affected by this price change: PXG…" at bounding box center [442, 94] width 509 height 314
click at [220, 241] on icon "Next" at bounding box center [218, 235] width 11 height 11
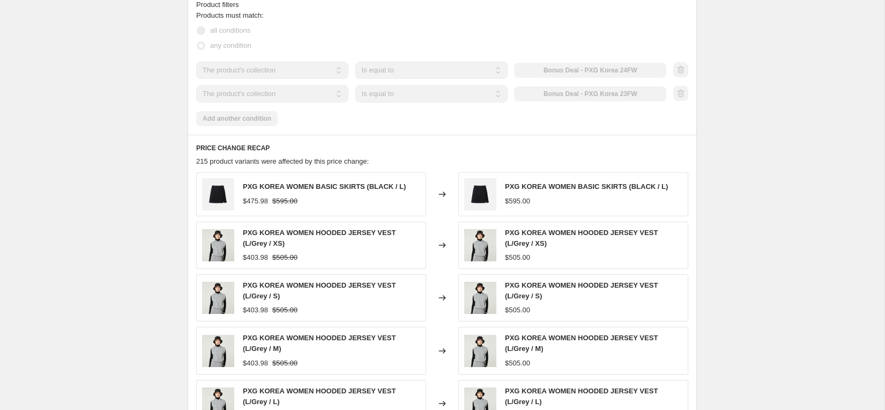
scroll to position [0, 0]
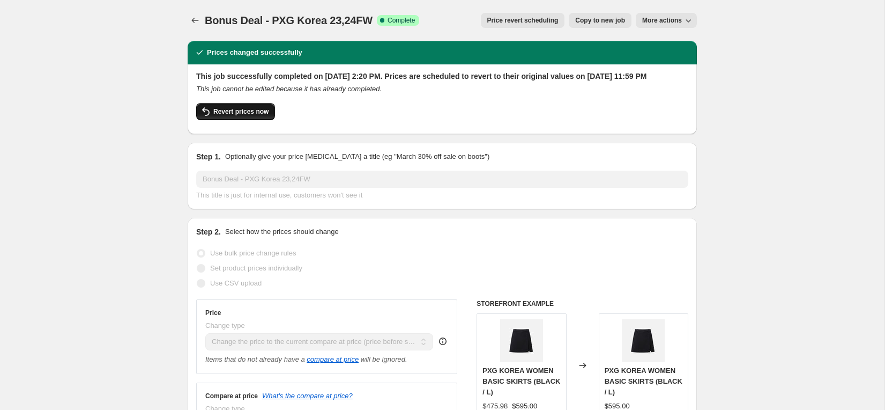
click at [244, 116] on span "Revert prices now" at bounding box center [240, 111] width 55 height 9
checkbox input "false"
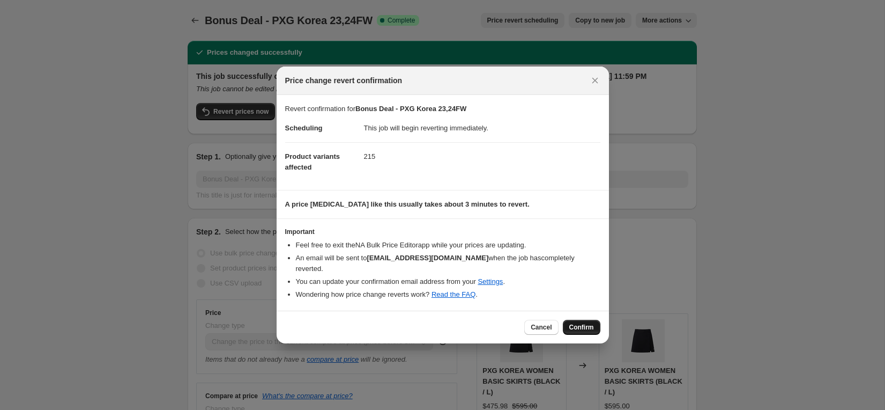
click at [580, 323] on span "Confirm" at bounding box center [581, 327] width 25 height 9
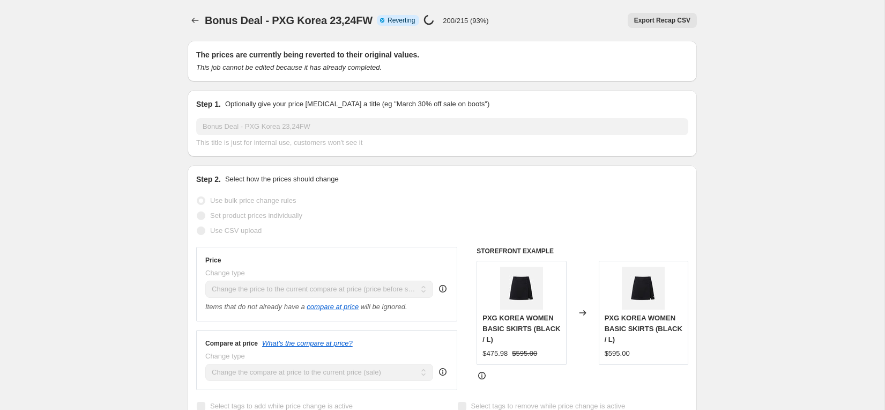
select select "ecap"
select select "collection"
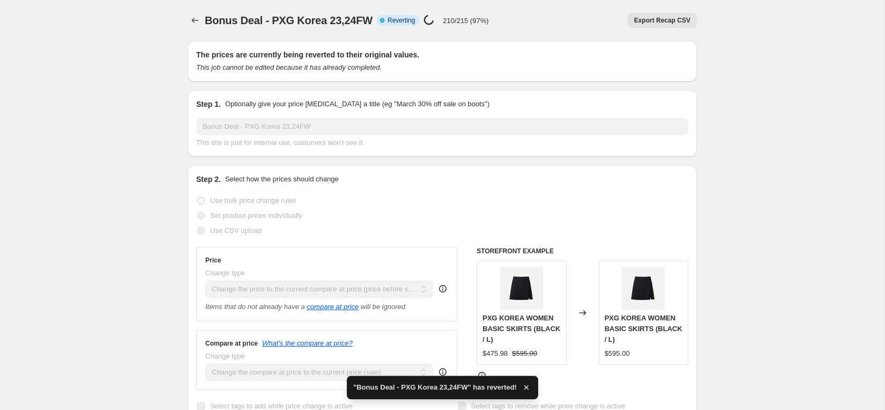
checkbox input "true"
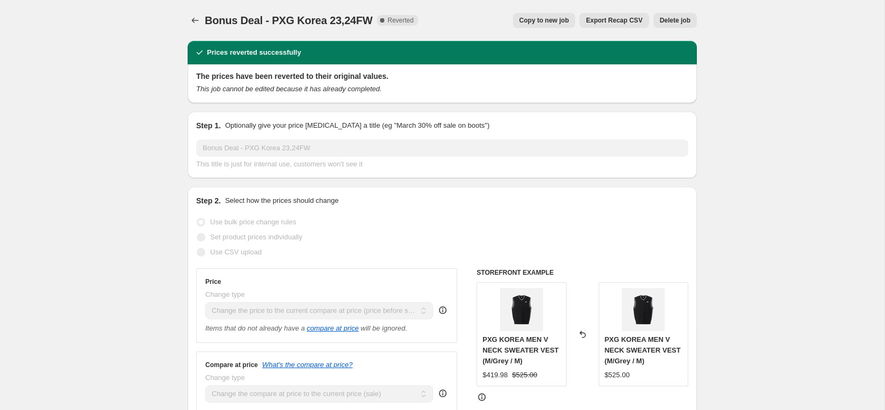
click at [551, 20] on span "Copy to new job" at bounding box center [545, 20] width 50 height 9
select select "ecap"
select select "collection"
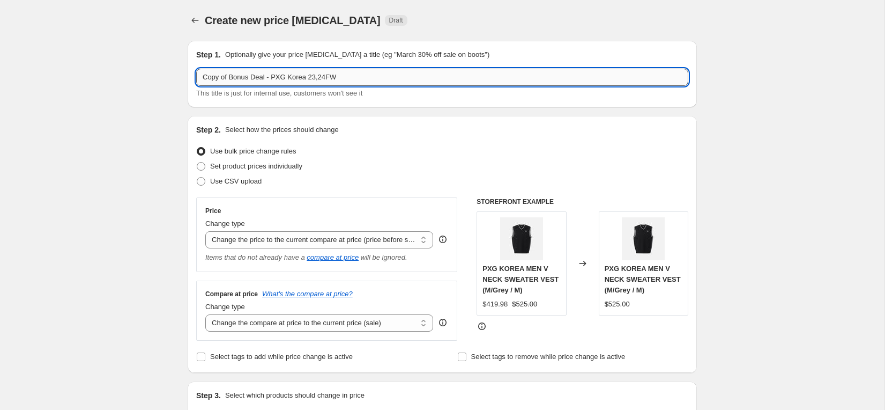
click at [332, 78] on input "Copy of Bonus Deal - PXG Korea 23,24FW" at bounding box center [442, 77] width 492 height 17
type input "Copy of Bonus Deal - PXG Korea 23FW"
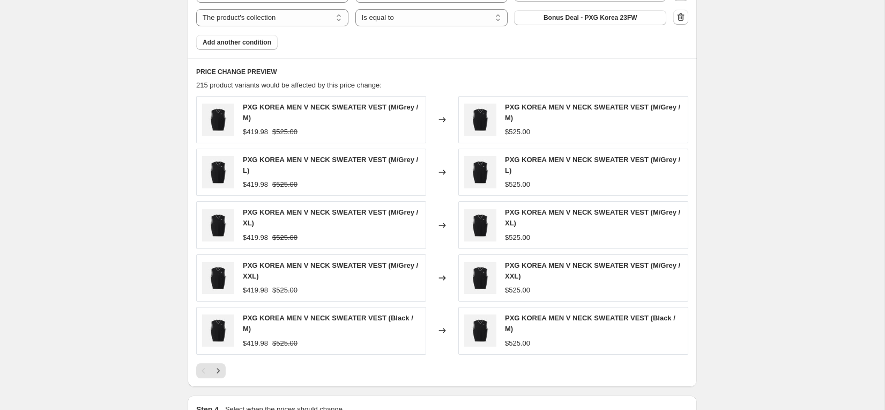
scroll to position [491, 0]
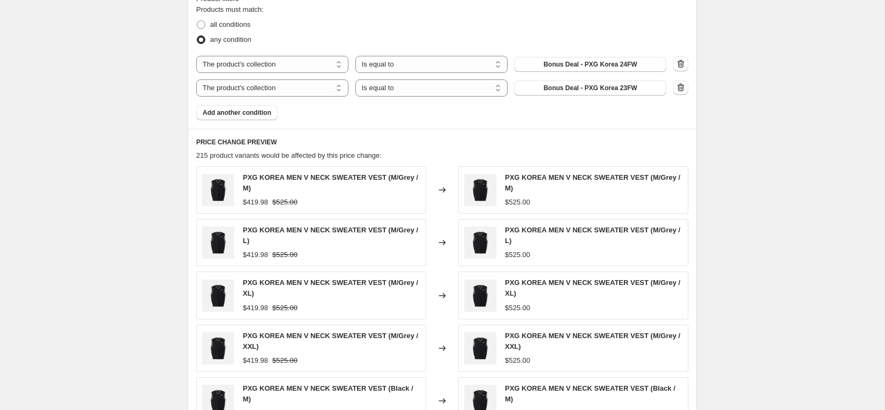
click at [674, 87] on button "button" at bounding box center [680, 87] width 15 height 15
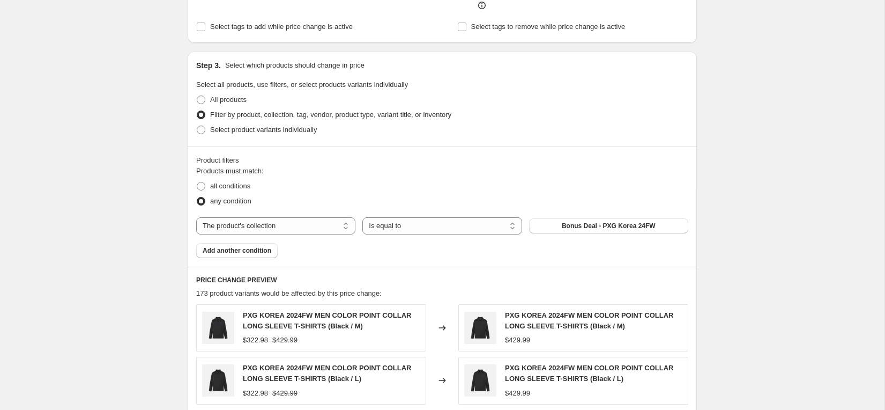
scroll to position [464, 0]
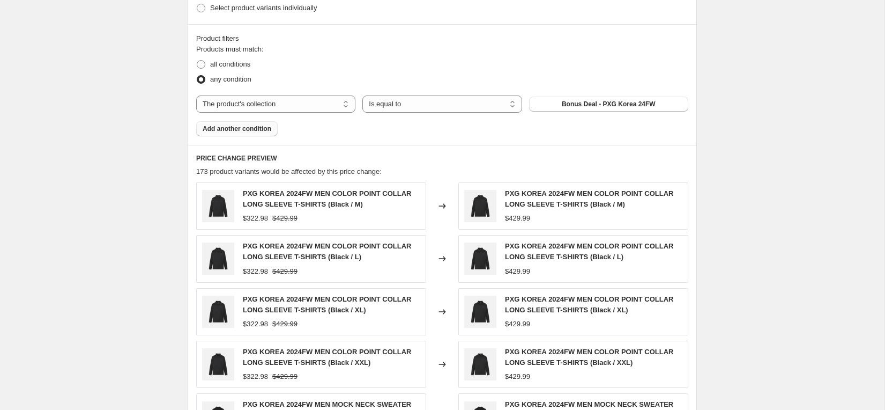
click at [229, 131] on span "Add another condition" at bounding box center [237, 128] width 69 height 9
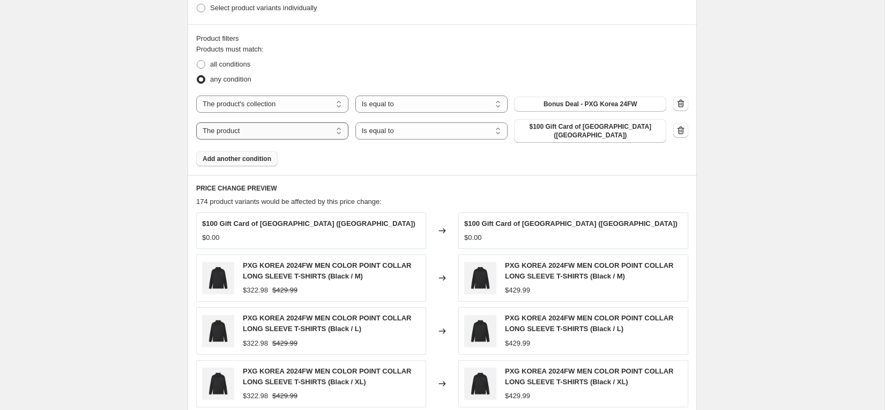
click at [323, 133] on select "The product The product's collection The product's tag The product's vendor The…" at bounding box center [272, 130] width 152 height 17
select select "collection"
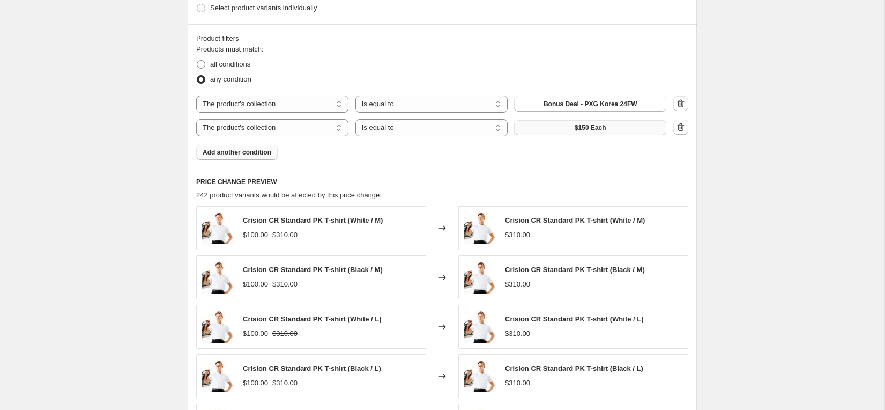
click at [581, 130] on span "$150 Each" at bounding box center [591, 127] width 32 height 9
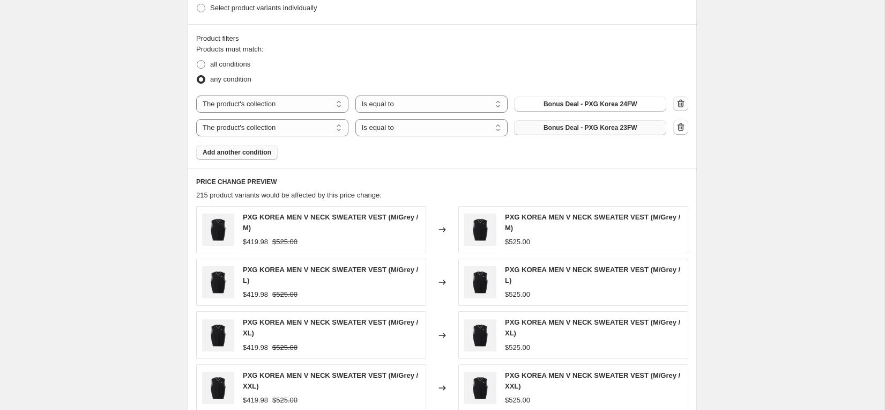
click at [677, 102] on icon "button" at bounding box center [681, 103] width 11 height 11
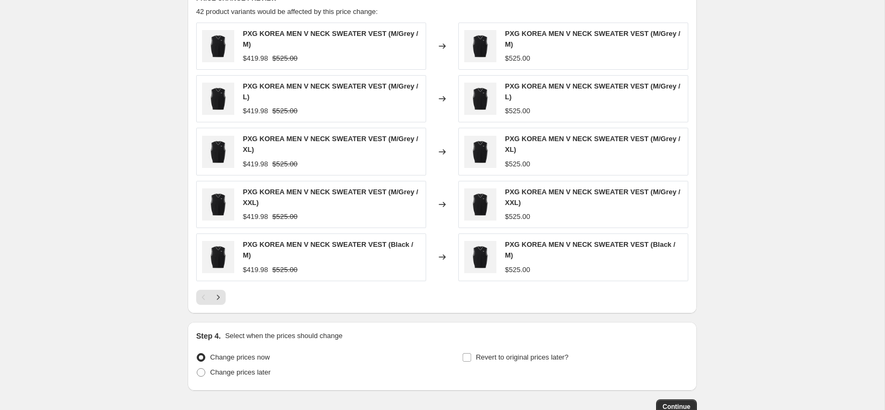
scroll to position [619, 0]
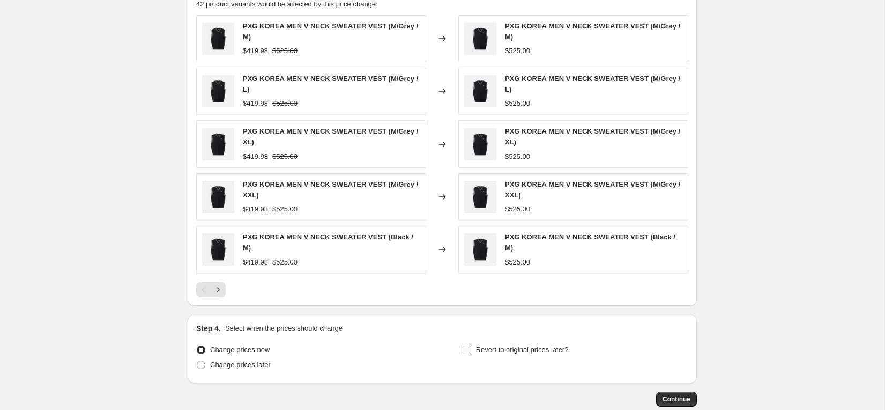
click at [467, 353] on input "Revert to original prices later?" at bounding box center [467, 349] width 9 height 9
checkbox input "true"
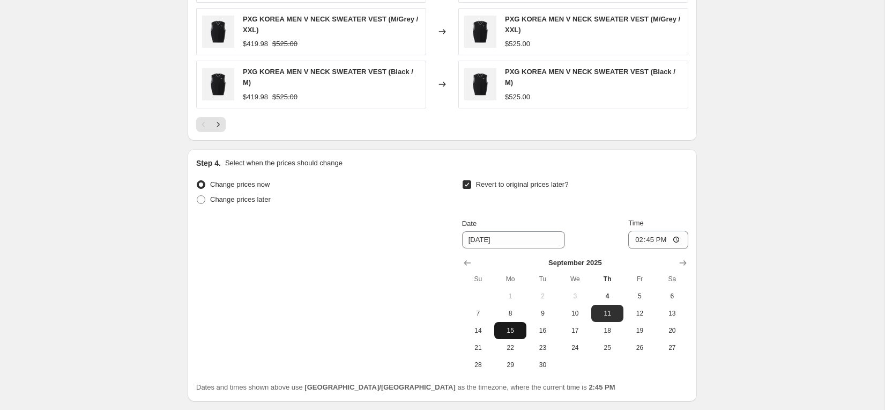
scroll to position [798, 0]
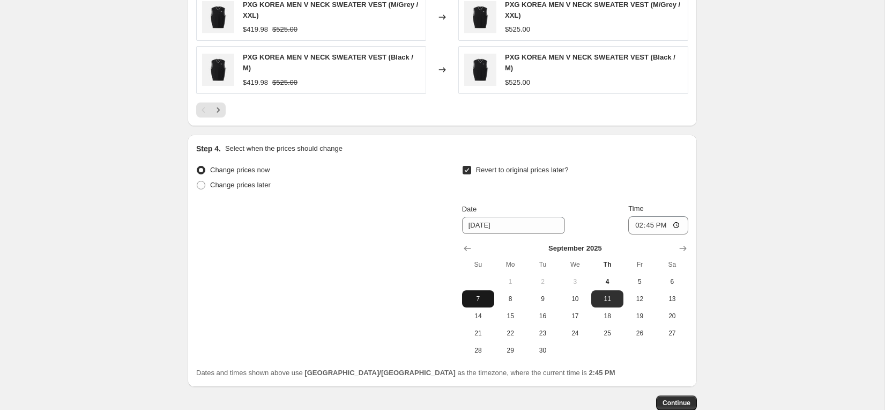
click at [476, 298] on span "7" at bounding box center [478, 298] width 24 height 9
type input "[DATE]"
click at [676, 224] on input "14:45" at bounding box center [658, 225] width 60 height 18
type input "23:59"
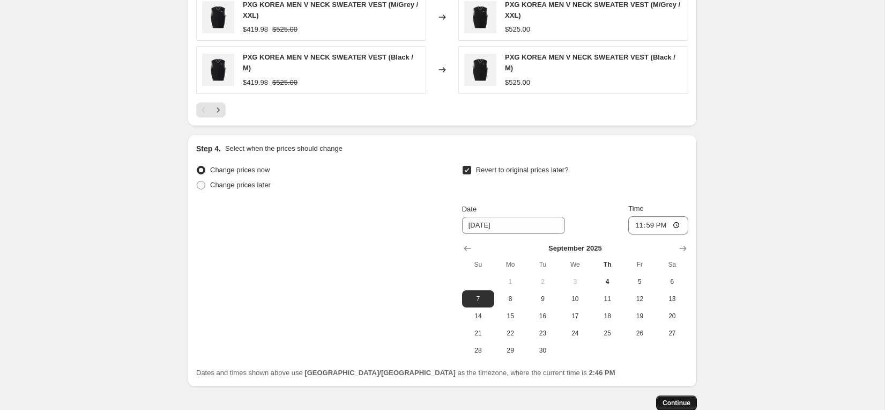
click at [683, 403] on span "Continue" at bounding box center [677, 402] width 28 height 9
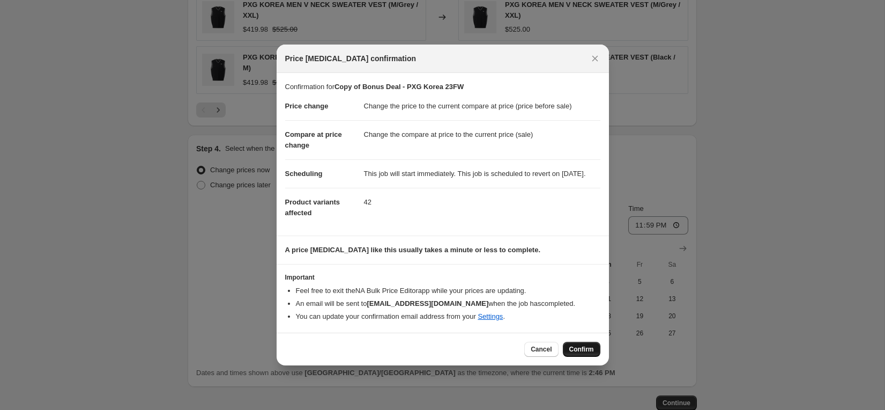
click at [575, 347] on button "Confirm" at bounding box center [582, 349] width 38 height 15
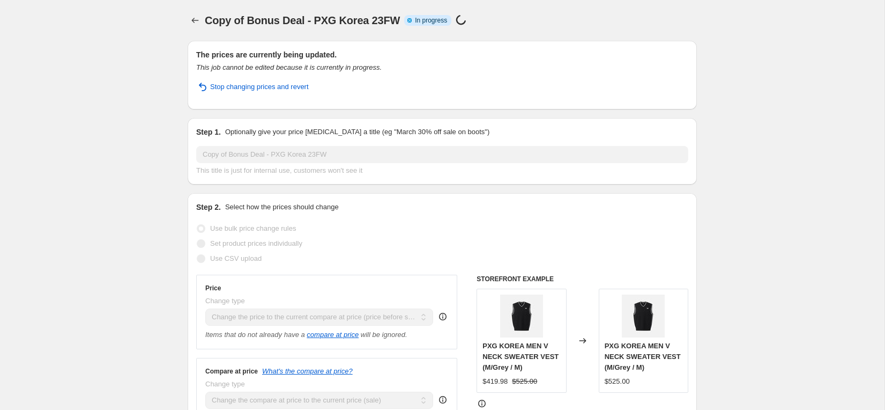
select select "ecap"
select select "collection"
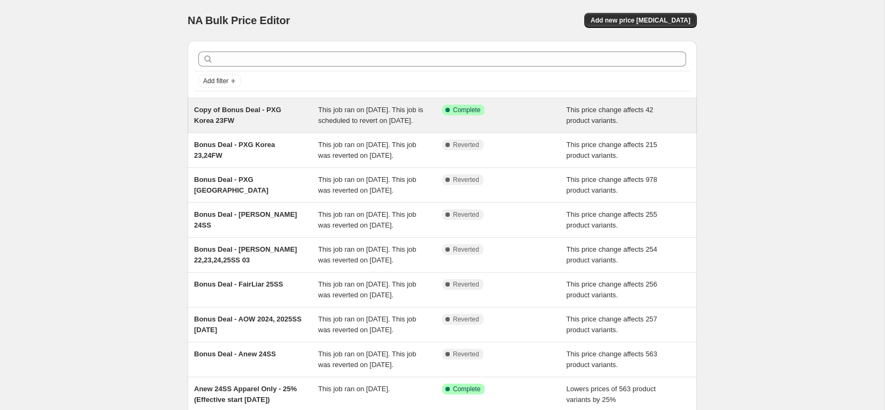
click at [335, 124] on span "This job ran on [DATE]. This job is scheduled to revert on [DATE]." at bounding box center [370, 115] width 105 height 19
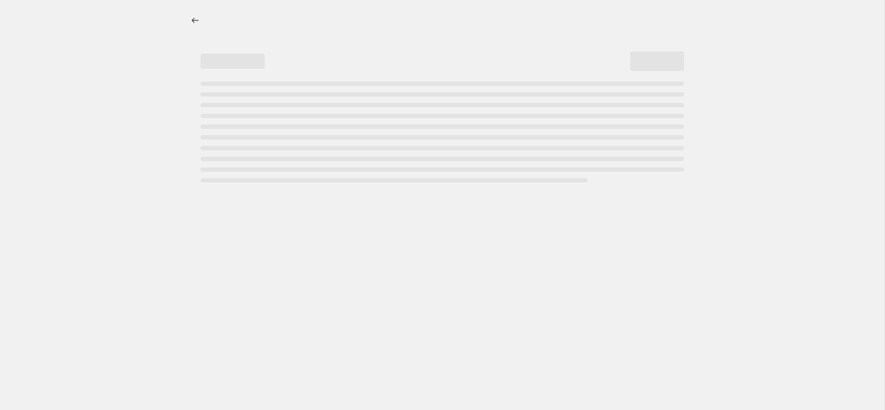
select select "ecap"
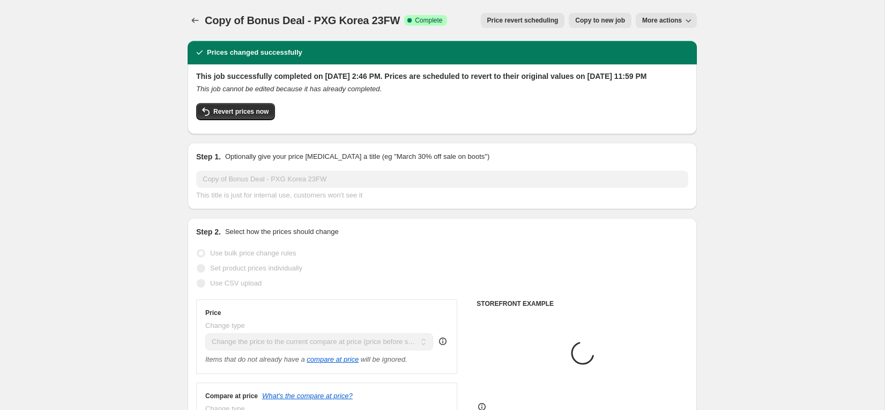
select select "collection"
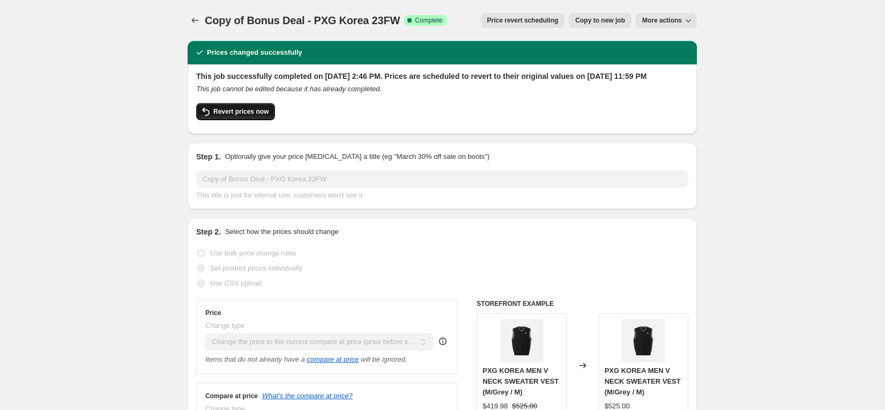
click at [268, 116] on span "Revert prices now" at bounding box center [240, 111] width 55 height 9
checkbox input "false"
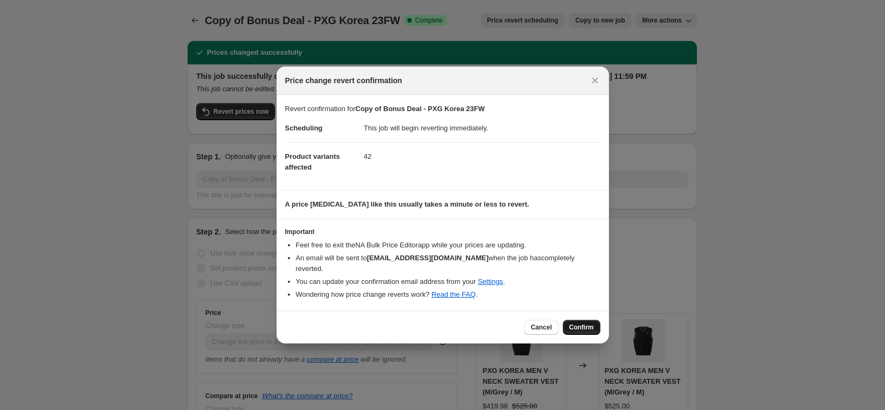
click at [581, 325] on span "Confirm" at bounding box center [581, 327] width 25 height 9
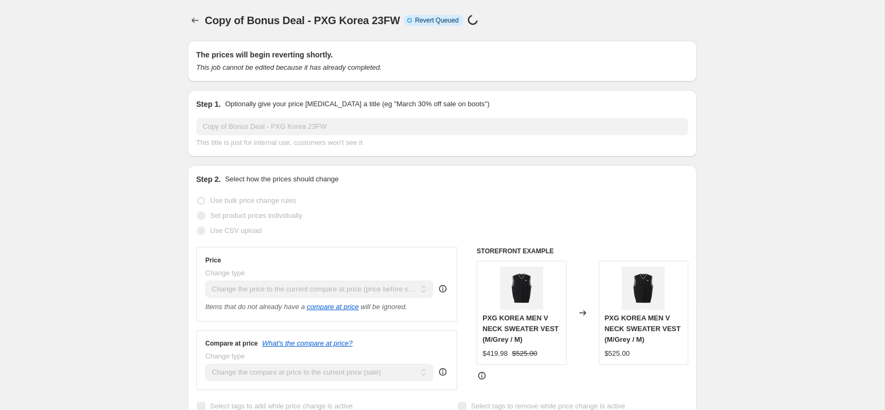
select select "ecap"
select select "collection"
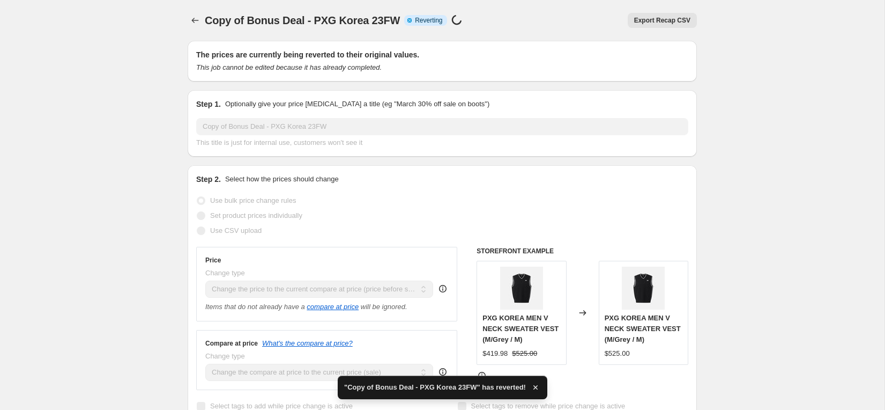
checkbox input "true"
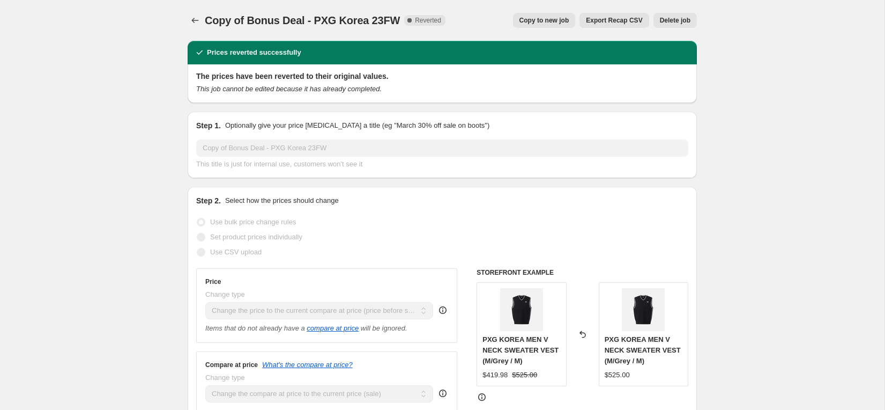
click at [195, 18] on icon "Price change jobs" at bounding box center [195, 20] width 11 height 11
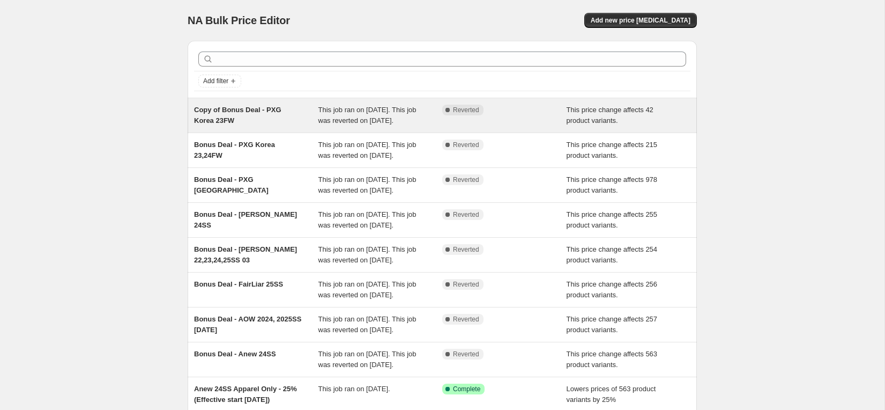
click at [387, 120] on span "This job ran on [DATE]. This job was reverted on [DATE]." at bounding box center [367, 115] width 98 height 19
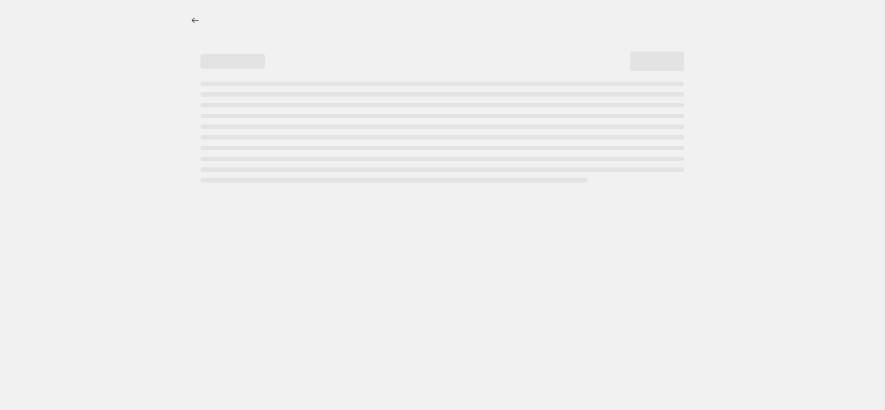
select select "ecap"
select select "collection"
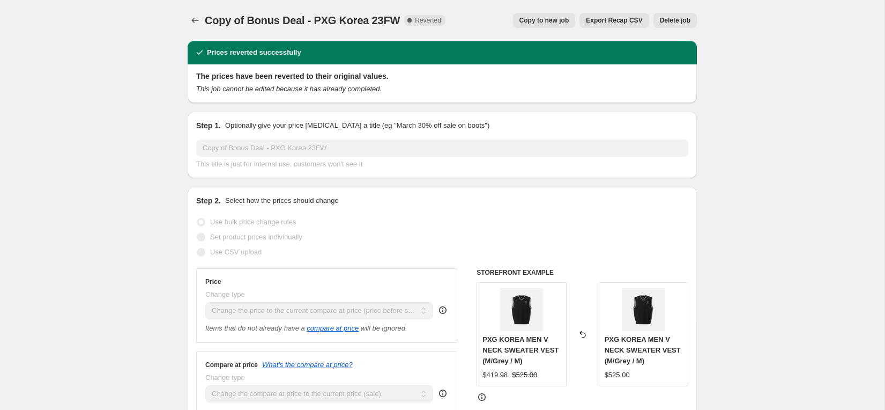
click at [553, 23] on span "Copy to new job" at bounding box center [545, 20] width 50 height 9
select select "ecap"
select select "collection"
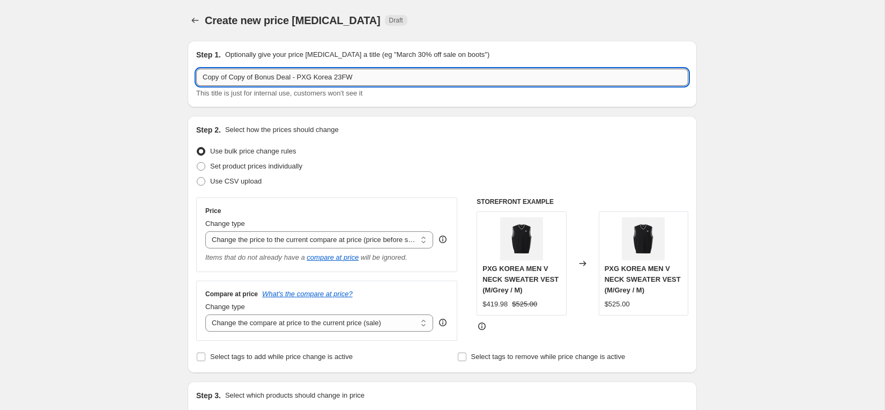
click at [228, 79] on input "Copy of Copy of Bonus Deal - PXG Korea 23FW" at bounding box center [442, 77] width 492 height 17
drag, startPoint x: 230, startPoint y: 79, endPoint x: 191, endPoint y: 78, distance: 39.2
click at [191, 78] on div "Step 1. Optionally give your price [MEDICAL_DATA] a title (eg "March 30% off sa…" at bounding box center [442, 74] width 509 height 66
drag, startPoint x: 257, startPoint y: 78, endPoint x: 159, endPoint y: 74, distance: 98.2
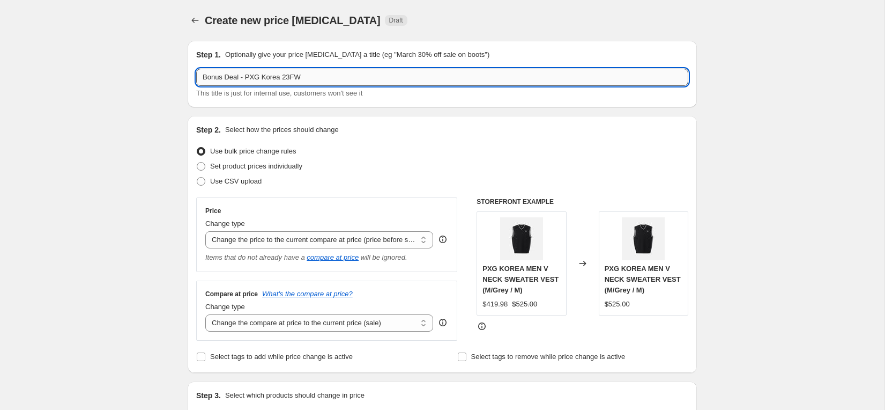
click at [330, 81] on input "Bonus Deal - PXG Korea 23FW" at bounding box center [442, 77] width 492 height 17
type input "Bonus Deal - PXG Korea 23FW 03"
click at [377, 147] on div "Use bulk price change rules" at bounding box center [442, 151] width 492 height 15
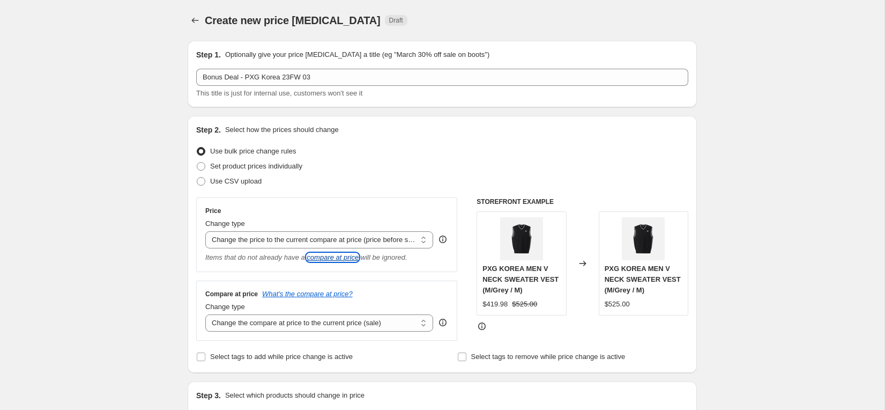
click at [346, 260] on icon "compare at price" at bounding box center [333, 257] width 52 height 8
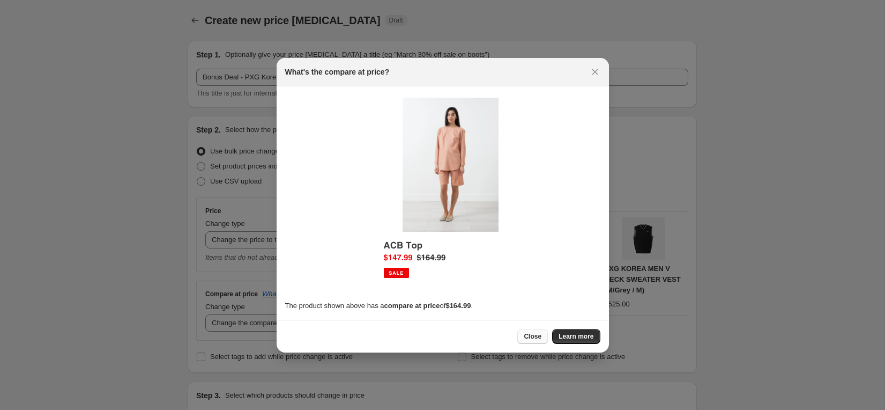
click at [537, 332] on span "Close" at bounding box center [533, 336] width 18 height 9
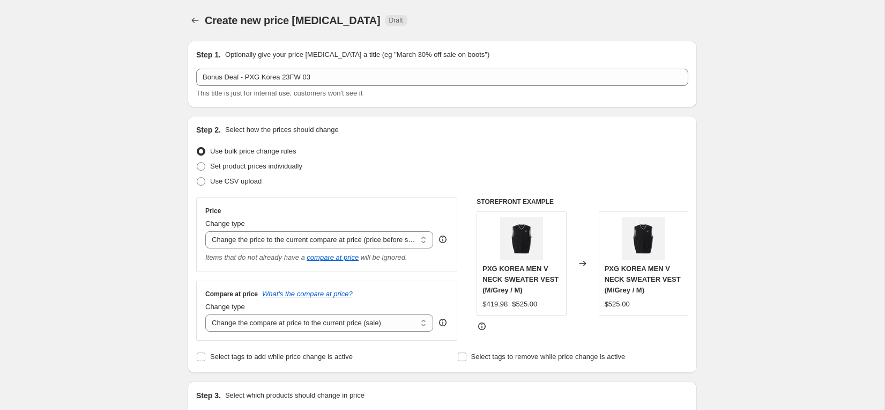
click at [443, 242] on icon at bounding box center [443, 239] width 8 height 8
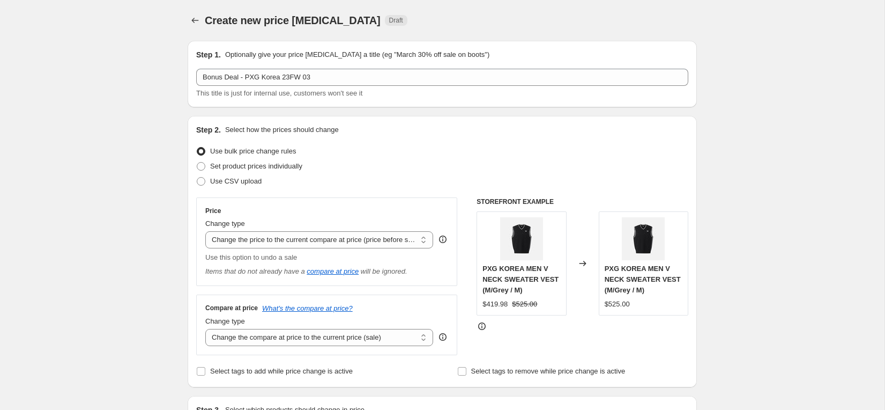
click at [443, 242] on icon at bounding box center [443, 239] width 8 height 8
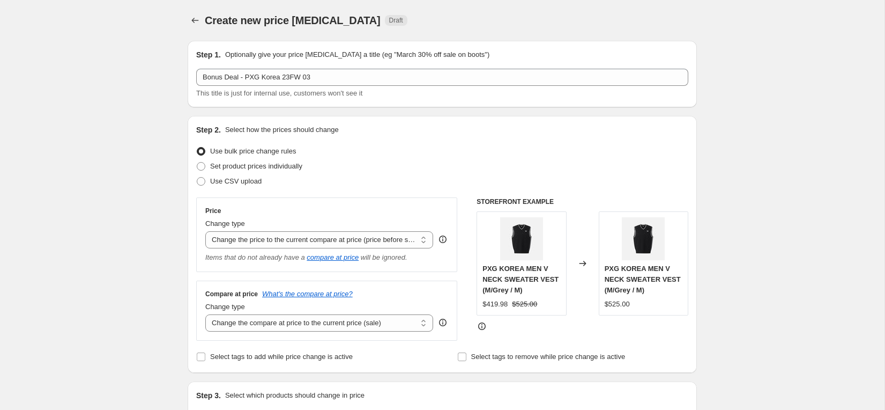
click at [443, 242] on icon at bounding box center [443, 239] width 8 height 8
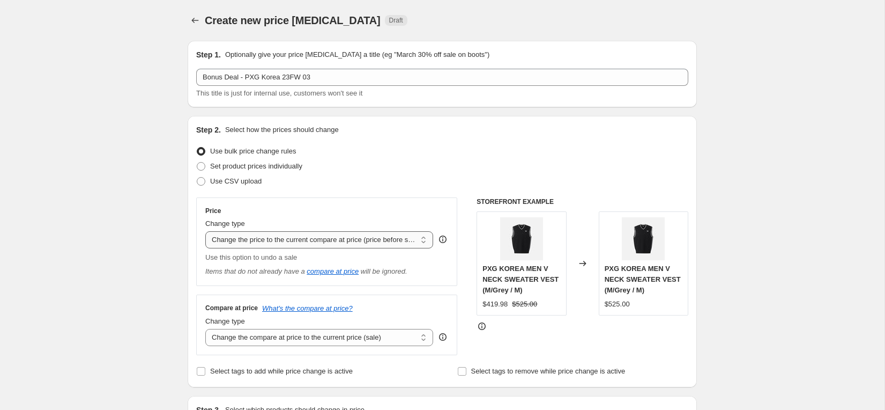
click at [358, 240] on select "Change the price to a certain amount Change the price by a certain amount Chang…" at bounding box center [319, 239] width 228 height 17
click at [205, 231] on select "Change the price to a certain amount Change the price by a certain amount Chang…" at bounding box center [319, 239] width 228 height 17
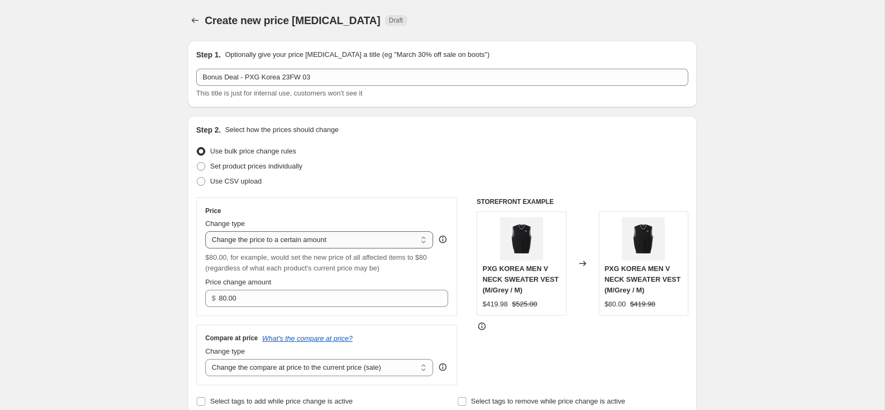
click at [424, 242] on select "Change the price to a certain amount Change the price by a certain amount Chang…" at bounding box center [319, 239] width 228 height 17
select select "by"
click at [205, 231] on select "Change the price to a certain amount Change the price by a certain amount Chang…" at bounding box center [319, 239] width 228 height 17
type input "-10.00"
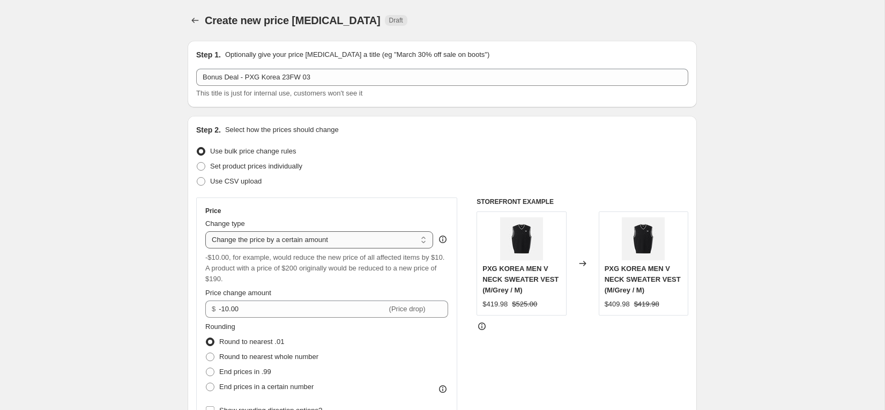
click at [405, 241] on select "Change the price to a certain amount Change the price by a certain amount Chang…" at bounding box center [319, 239] width 228 height 17
select select "percentage"
click at [205, 231] on select "Change the price to a certain amount Change the price by a certain amount Chang…" at bounding box center [319, 239] width 228 height 17
type input "-15"
click at [398, 239] on select "Change the price to a certain amount Change the price by a certain amount Chang…" at bounding box center [319, 239] width 228 height 17
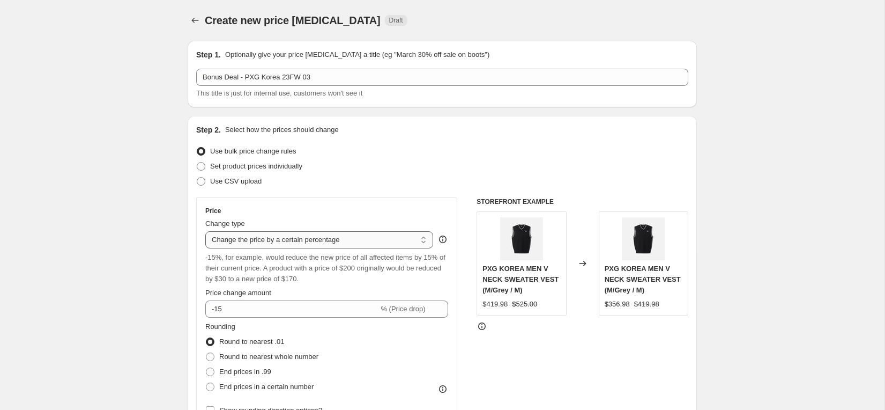
select select "ecap"
click at [205, 231] on select "Change the price to a certain amount Change the price by a certain amount Chang…" at bounding box center [319, 239] width 228 height 17
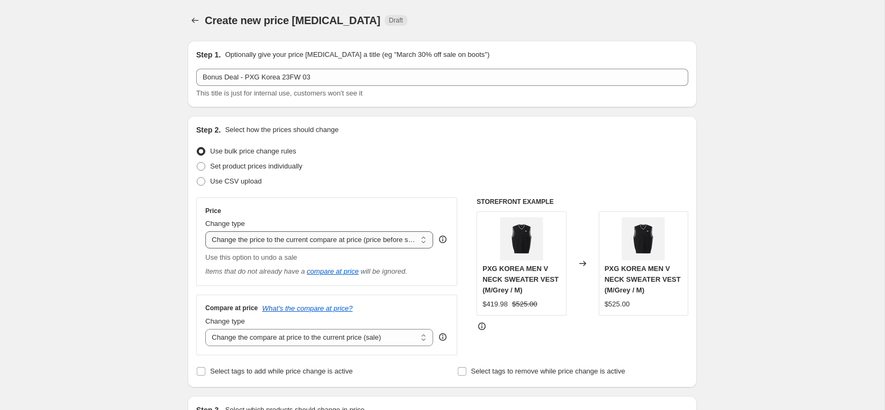
click at [381, 243] on select "Change the price to a certain amount Change the price by a certain amount Chang…" at bounding box center [319, 239] width 228 height 17
click at [205, 231] on select "Change the price to a certain amount Change the price by a certain amount Chang…" at bounding box center [319, 239] width 228 height 17
click at [346, 272] on icon "compare at price" at bounding box center [333, 271] width 52 height 8
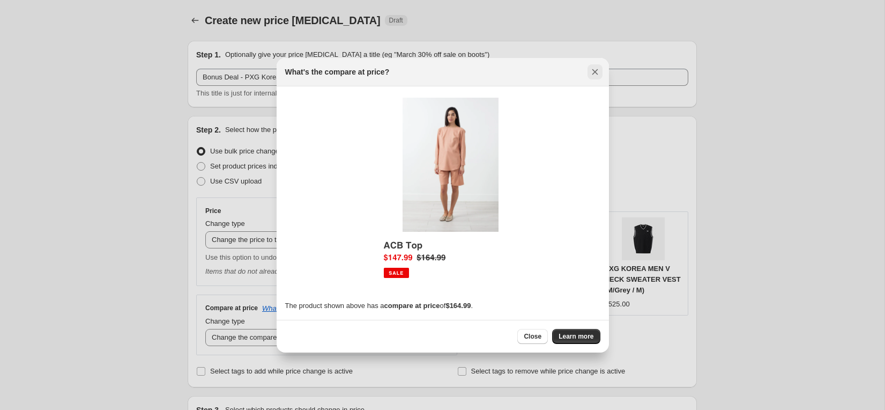
click at [593, 71] on icon "Close" at bounding box center [595, 71] width 11 height 11
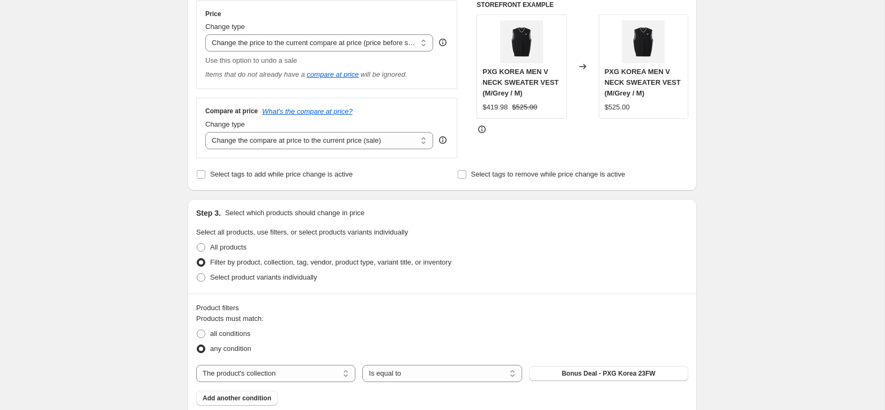
scroll to position [105, 0]
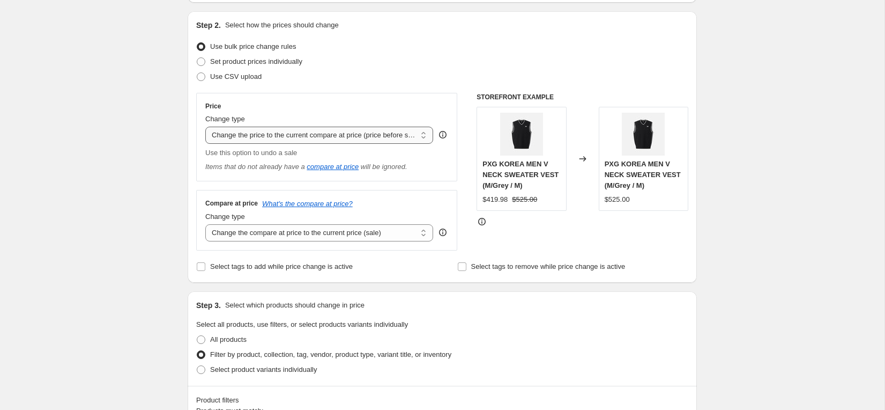
click at [416, 134] on select "Change the price to a certain amount Change the price by a certain amount Chang…" at bounding box center [319, 135] width 228 height 17
